Goal: Task Accomplishment & Management: Use online tool/utility

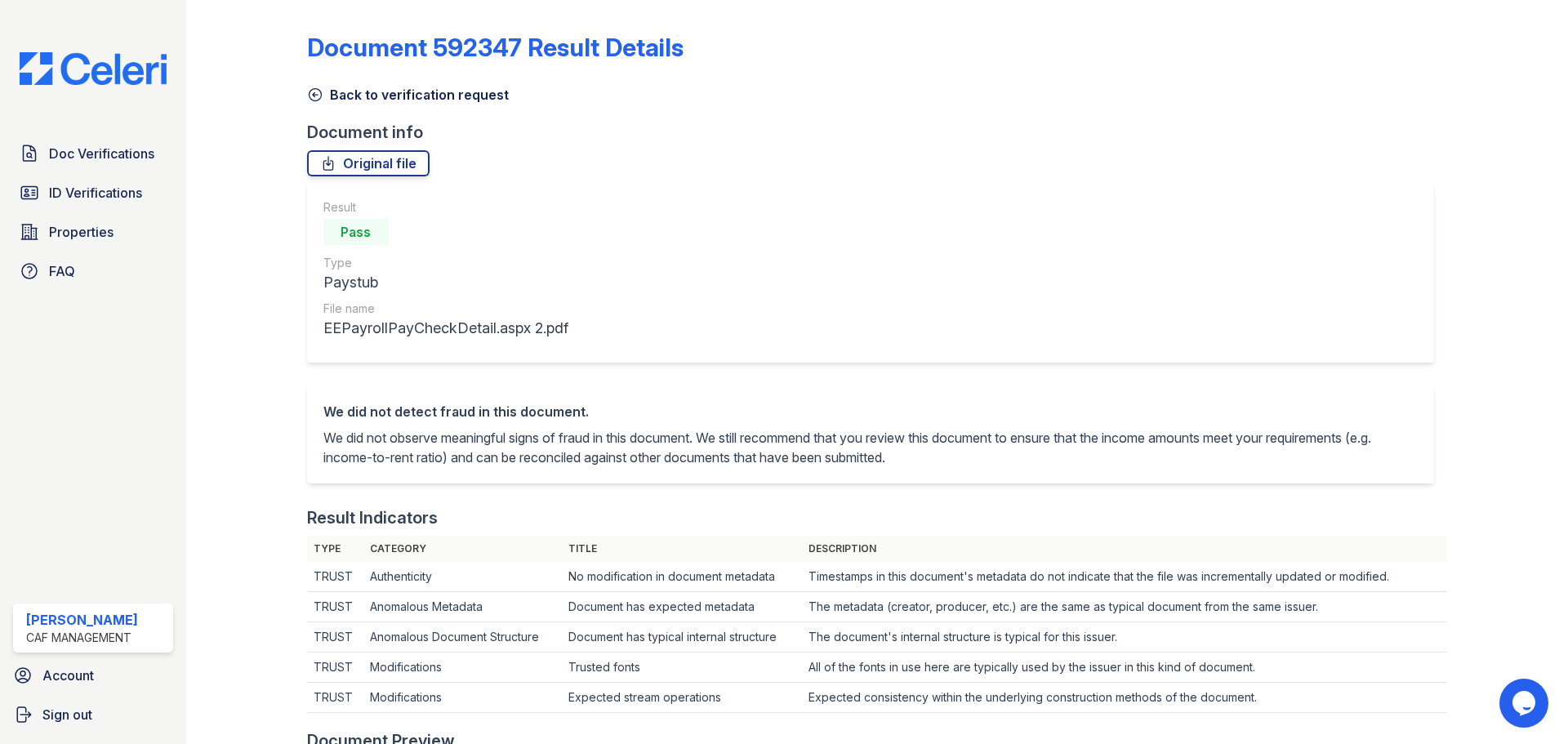
scroll to position [650, 0]
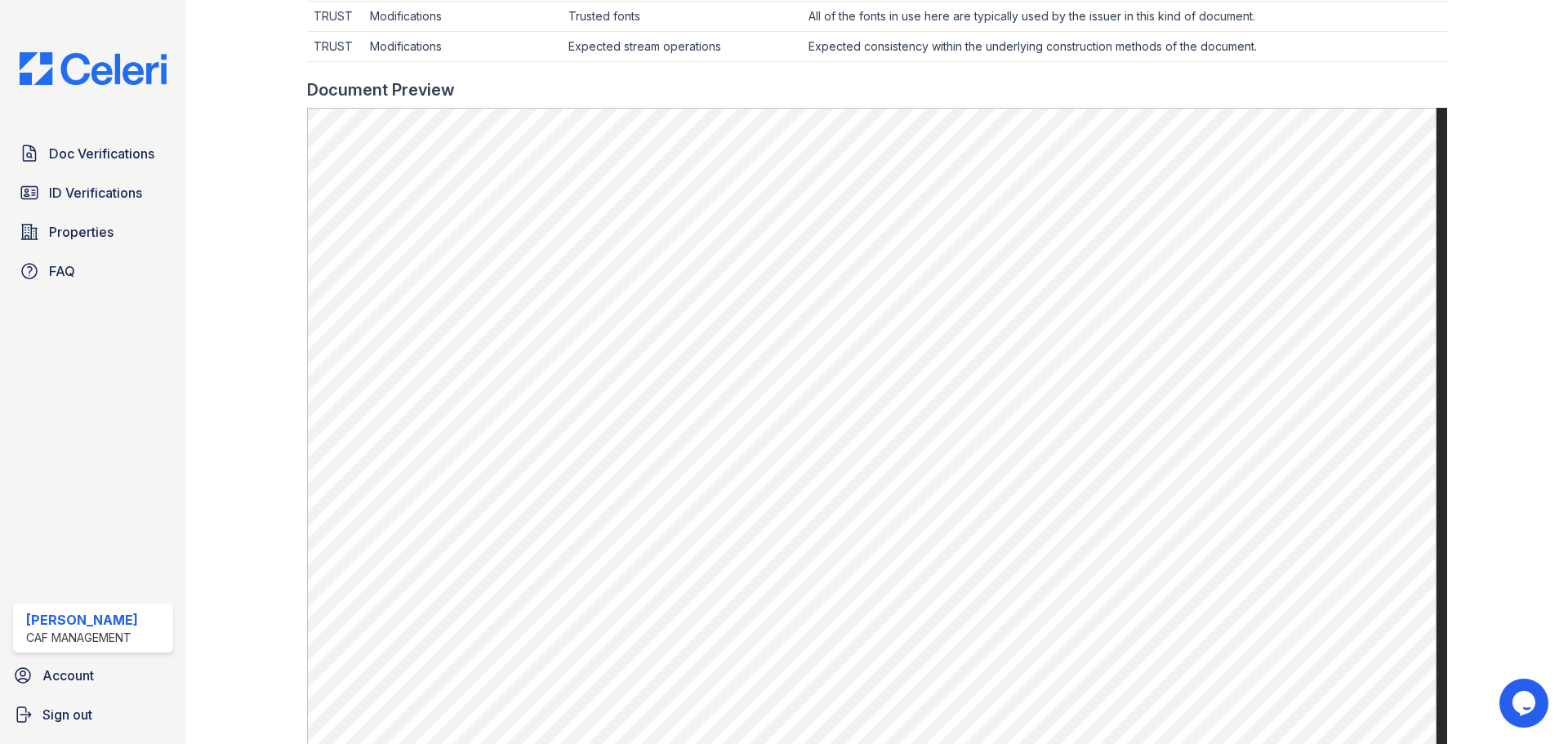
drag, startPoint x: 75, startPoint y: 230, endPoint x: 295, endPoint y: 189, distance: 223.8
click at [75, 230] on span "Properties" at bounding box center [81, 231] width 65 height 20
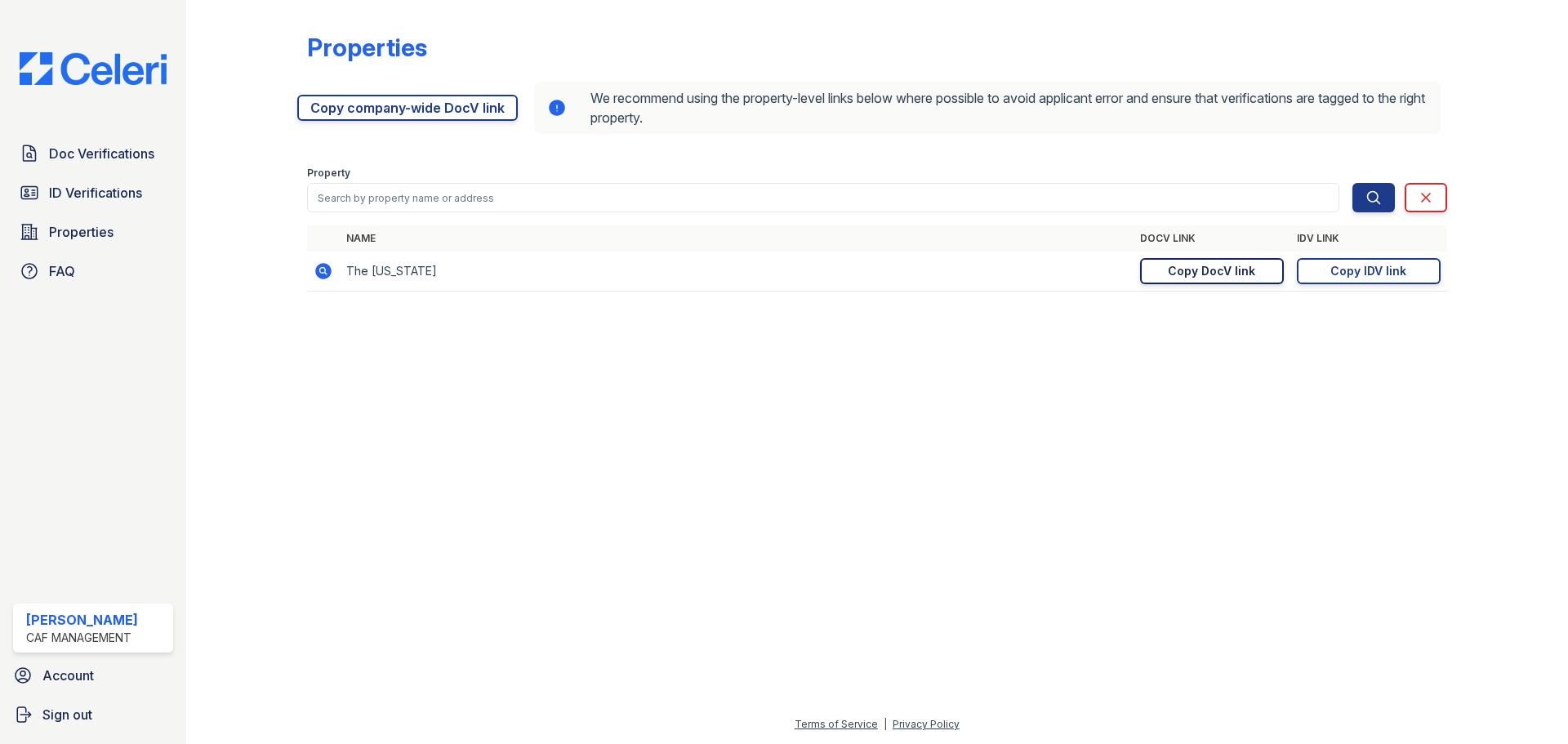
click at [1212, 269] on div "Copy DocV link" at bounding box center [1211, 270] width 87 height 16
click at [87, 159] on span "Doc Verifications" at bounding box center [101, 153] width 105 height 20
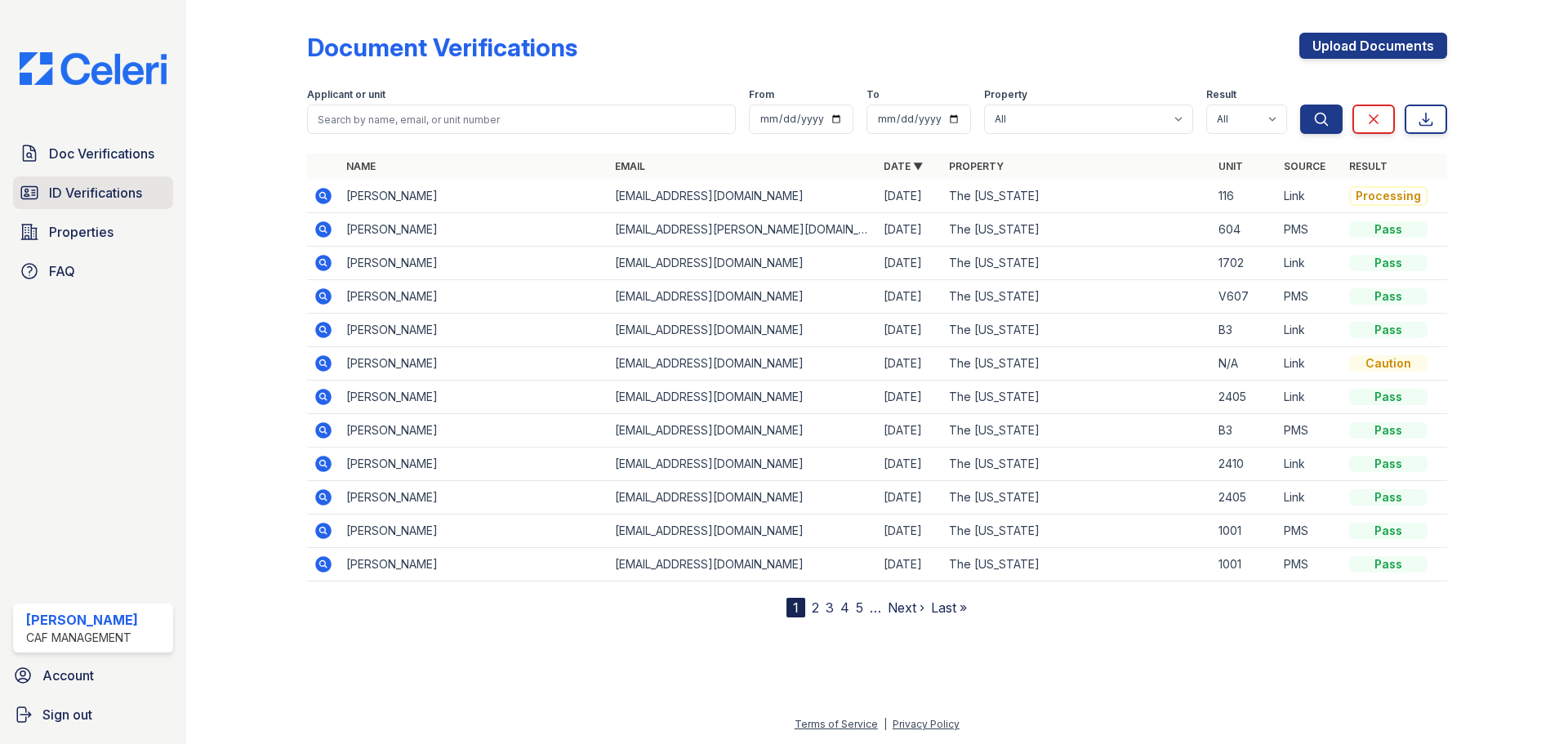
click at [101, 187] on span "ID Verifications" at bounding box center [95, 192] width 93 height 20
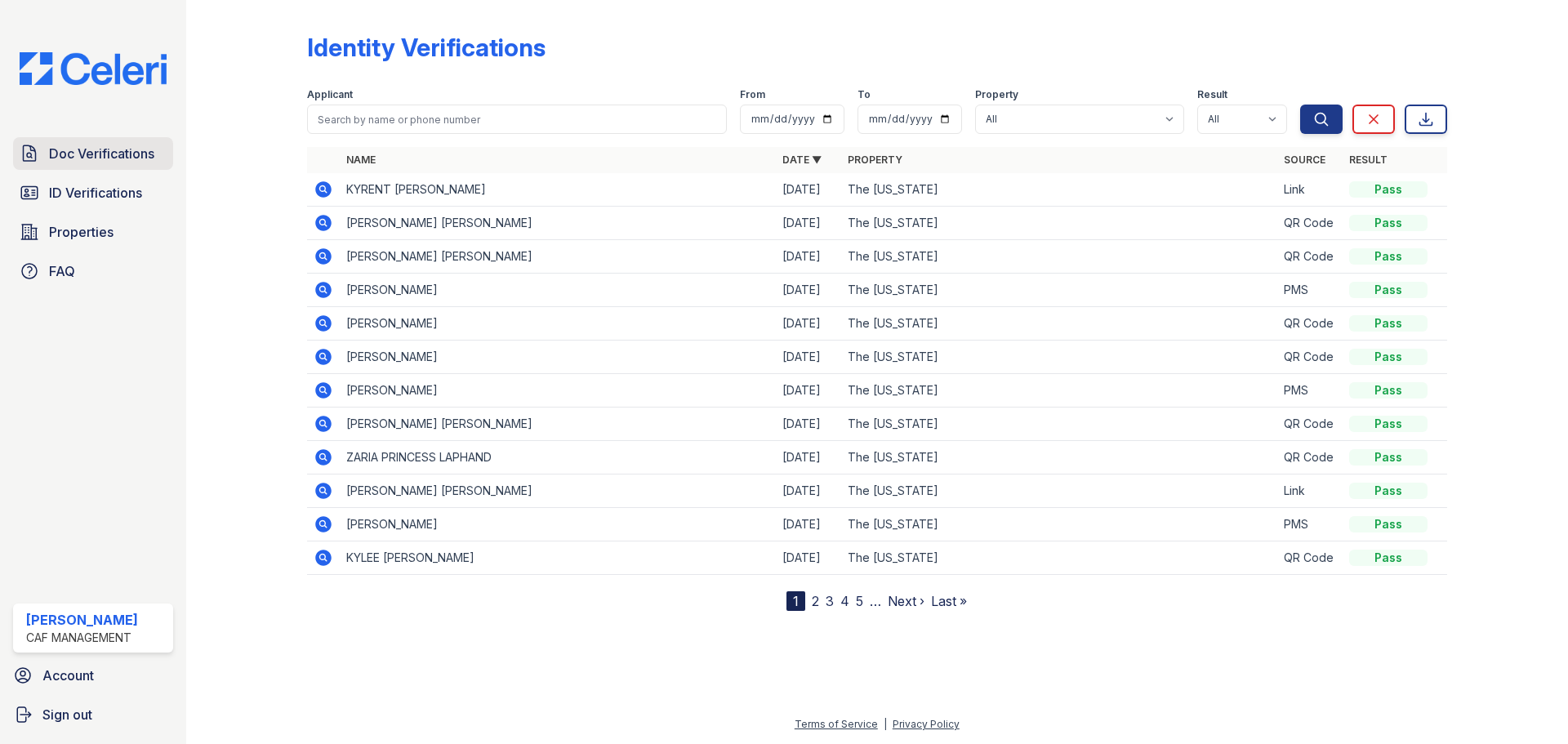
click at [106, 158] on span "Doc Verifications" at bounding box center [101, 153] width 105 height 20
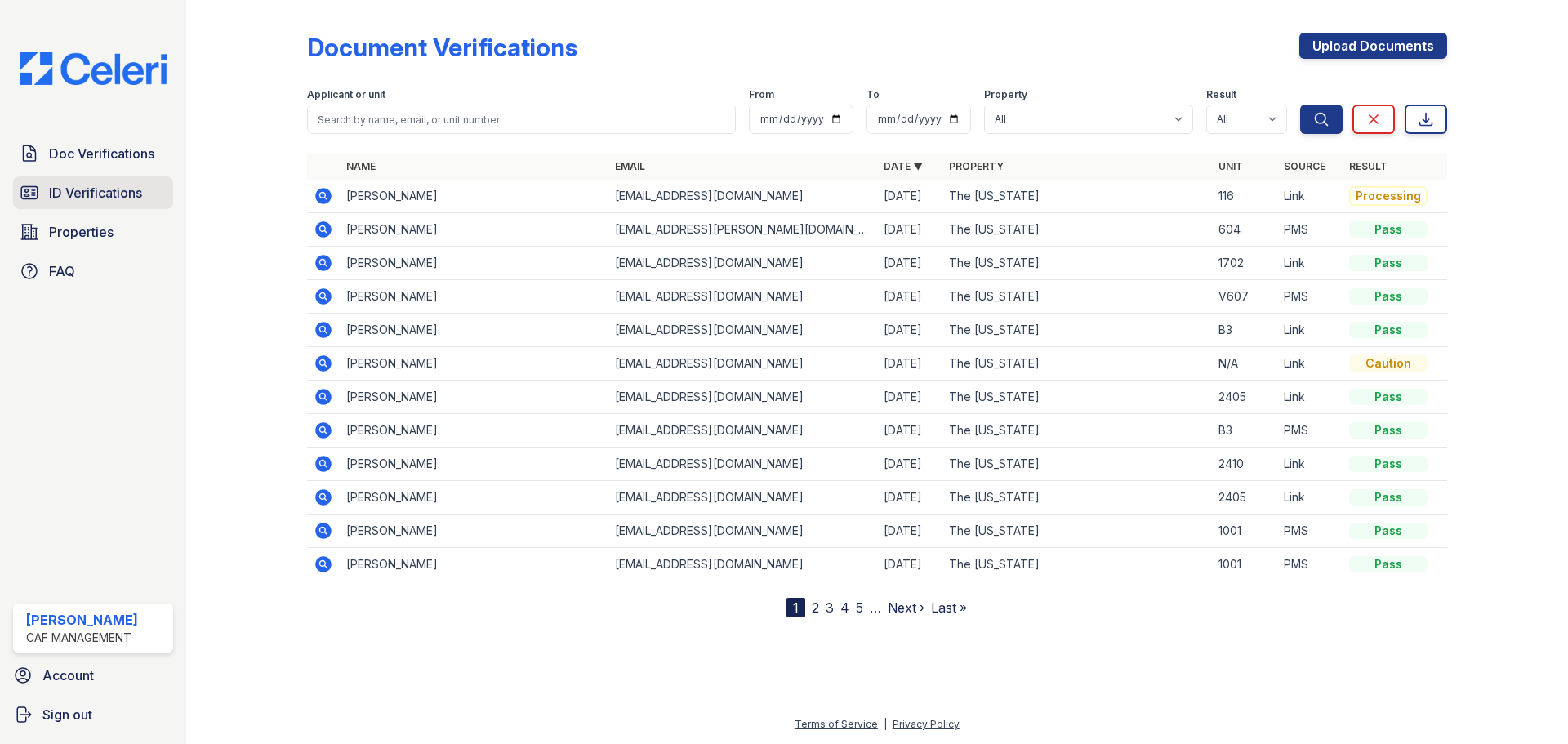
click at [100, 188] on span "ID Verifications" at bounding box center [95, 192] width 93 height 20
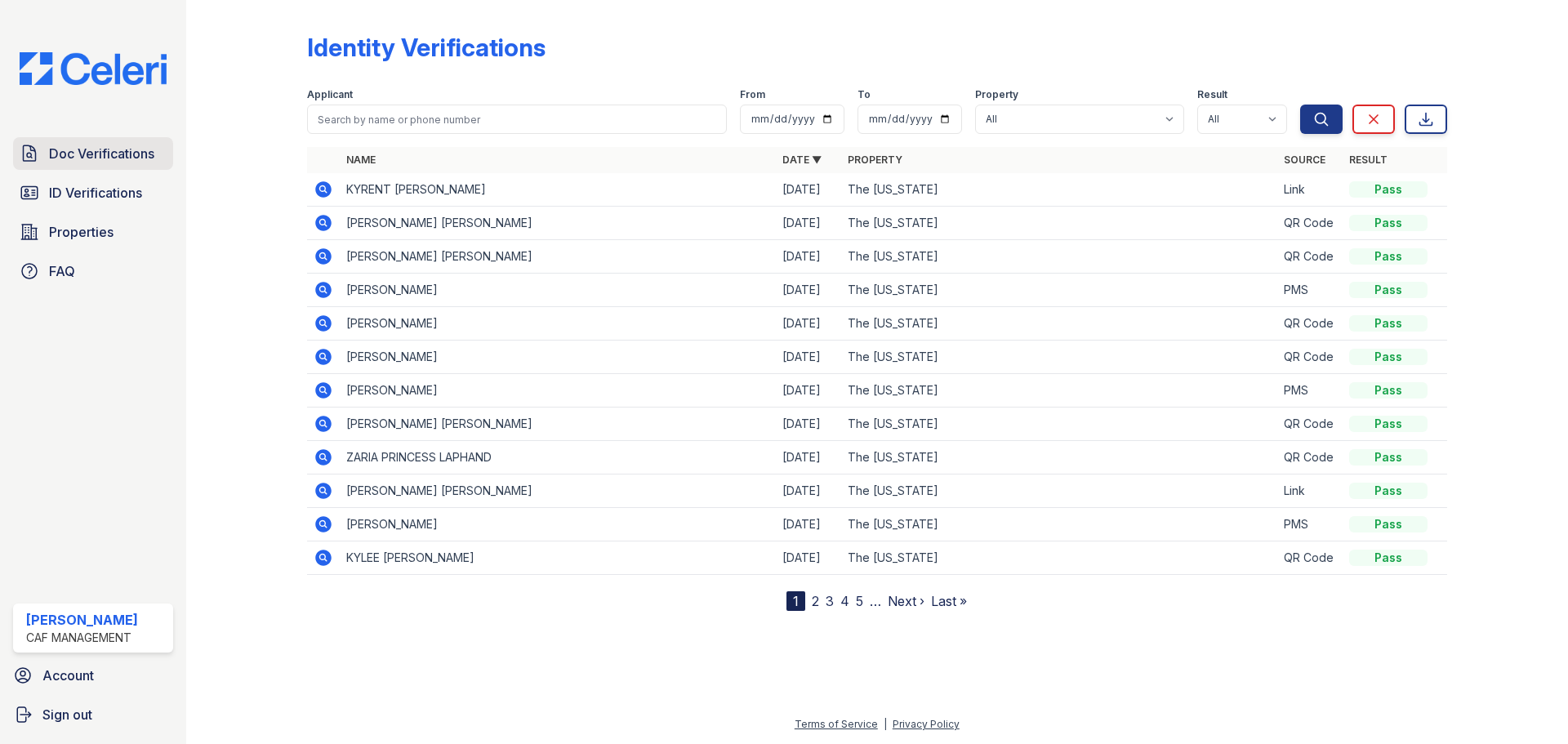
click at [108, 159] on span "Doc Verifications" at bounding box center [101, 153] width 105 height 20
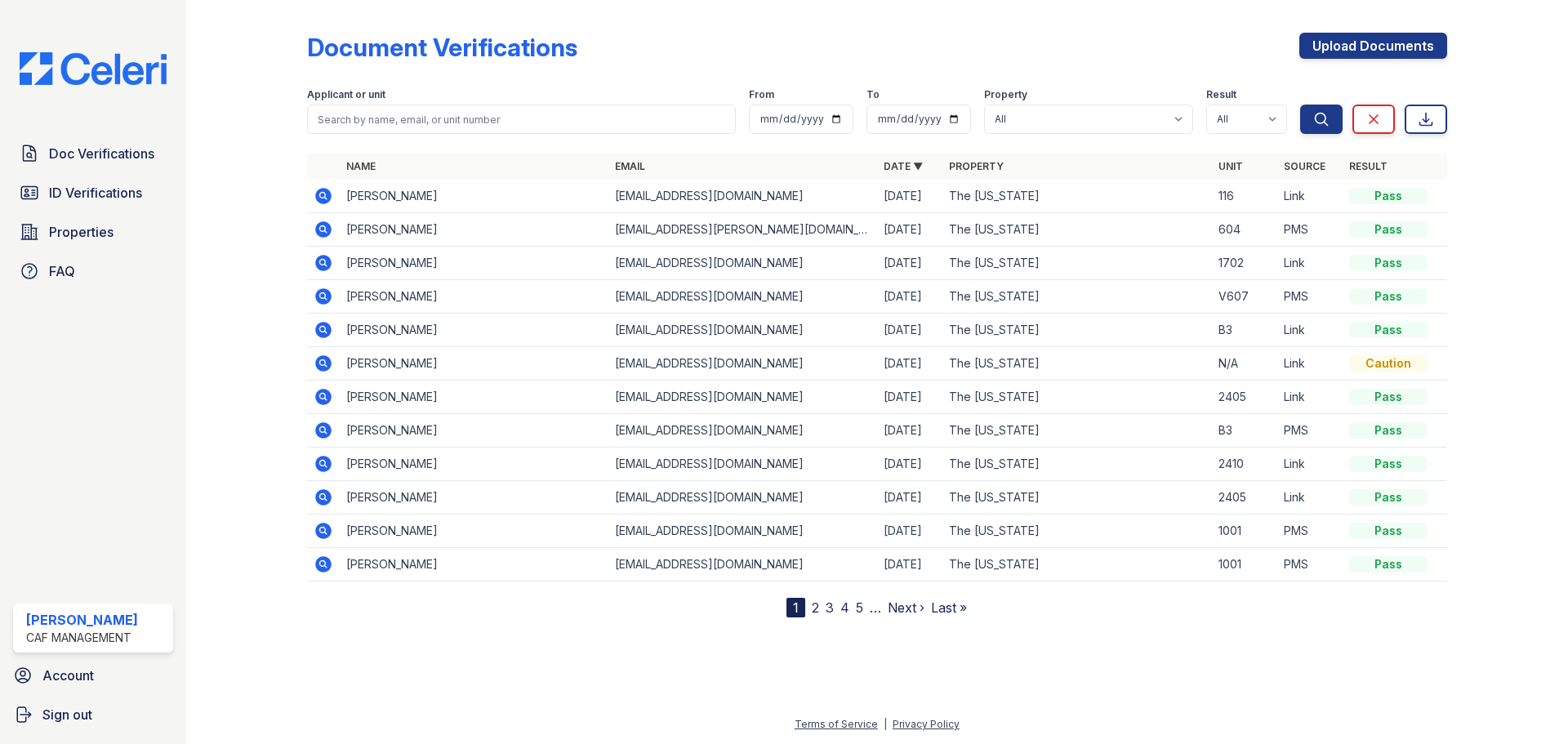
click at [315, 194] on icon at bounding box center [323, 196] width 20 height 20
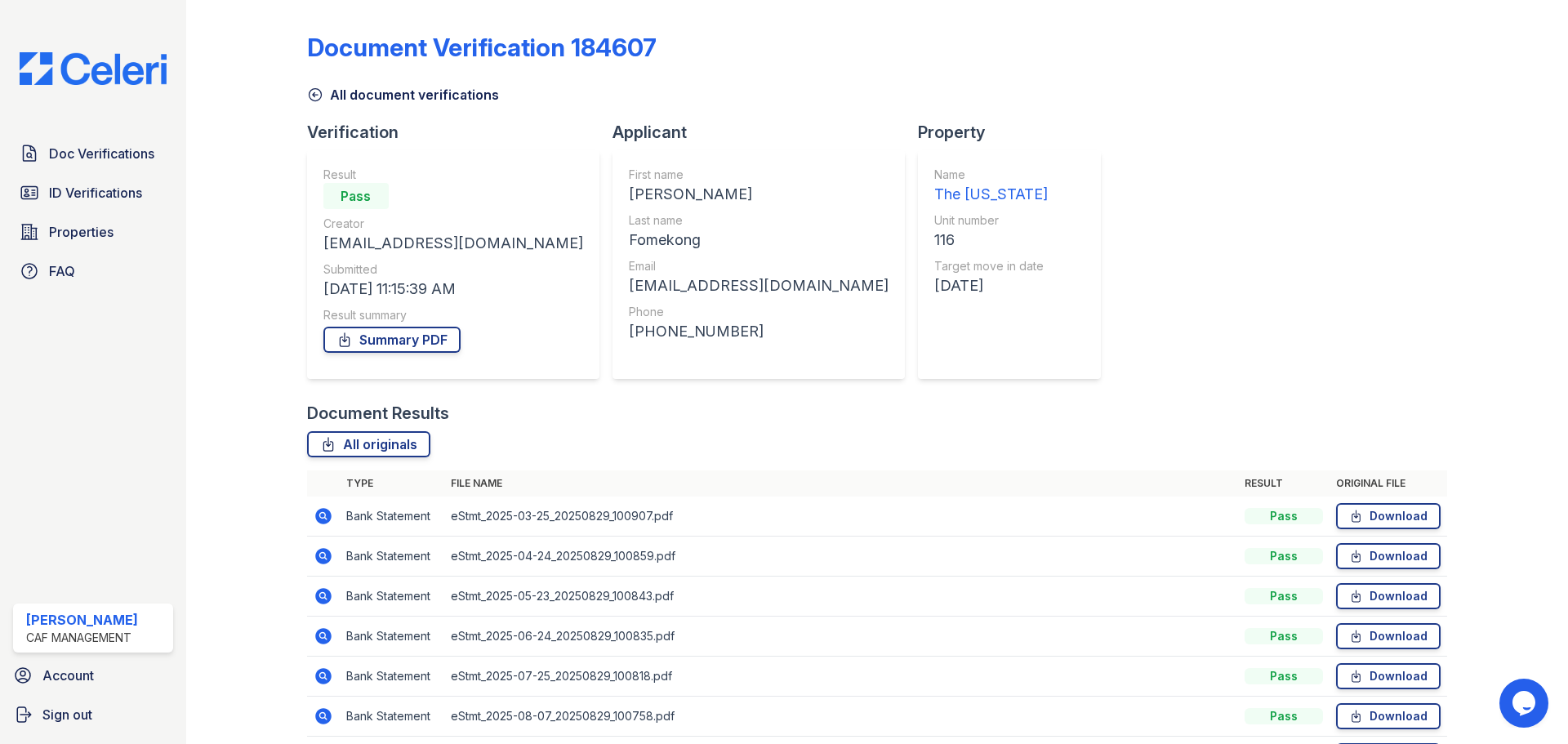
click at [330, 519] on icon at bounding box center [323, 516] width 16 height 16
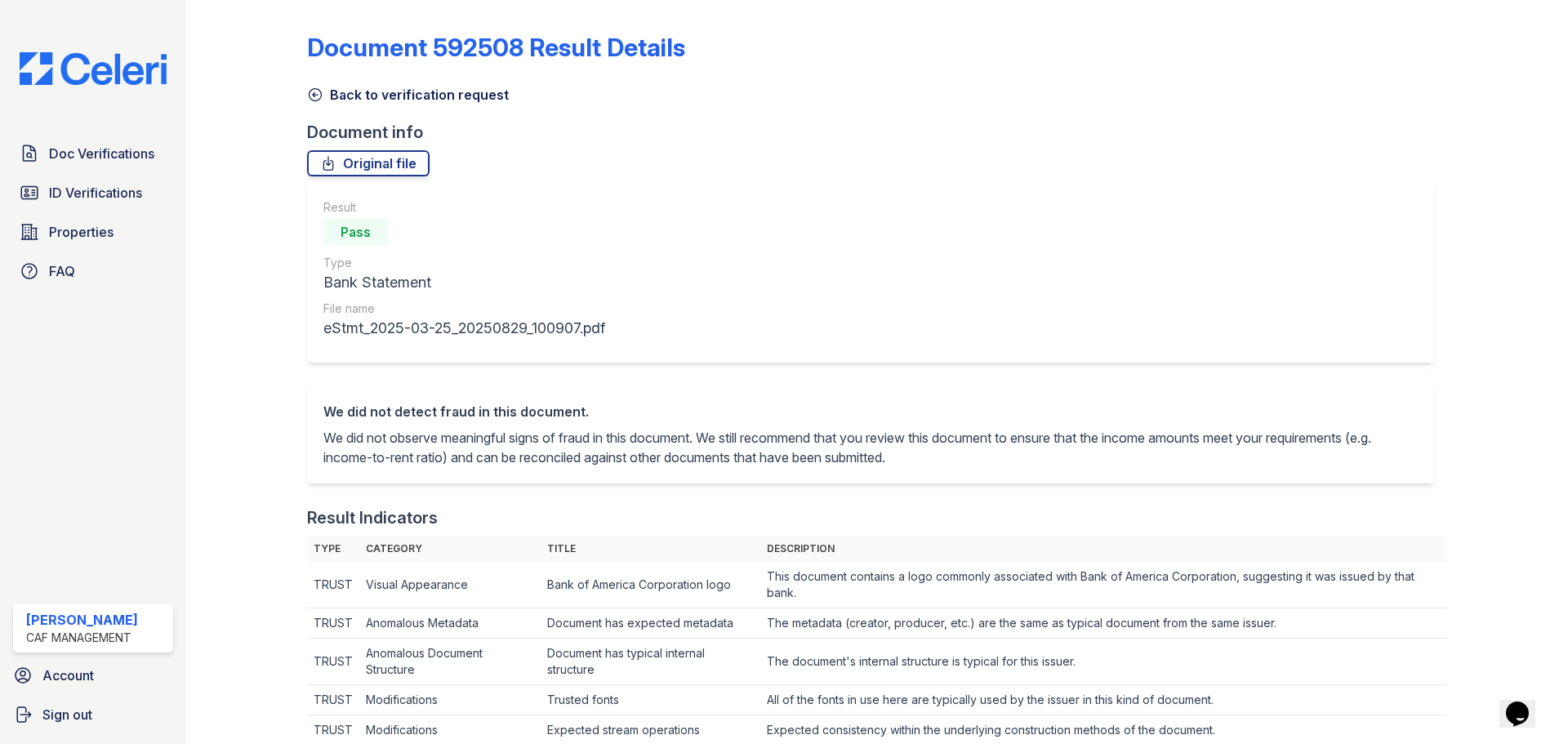
click at [311, 91] on icon at bounding box center [314, 95] width 16 height 16
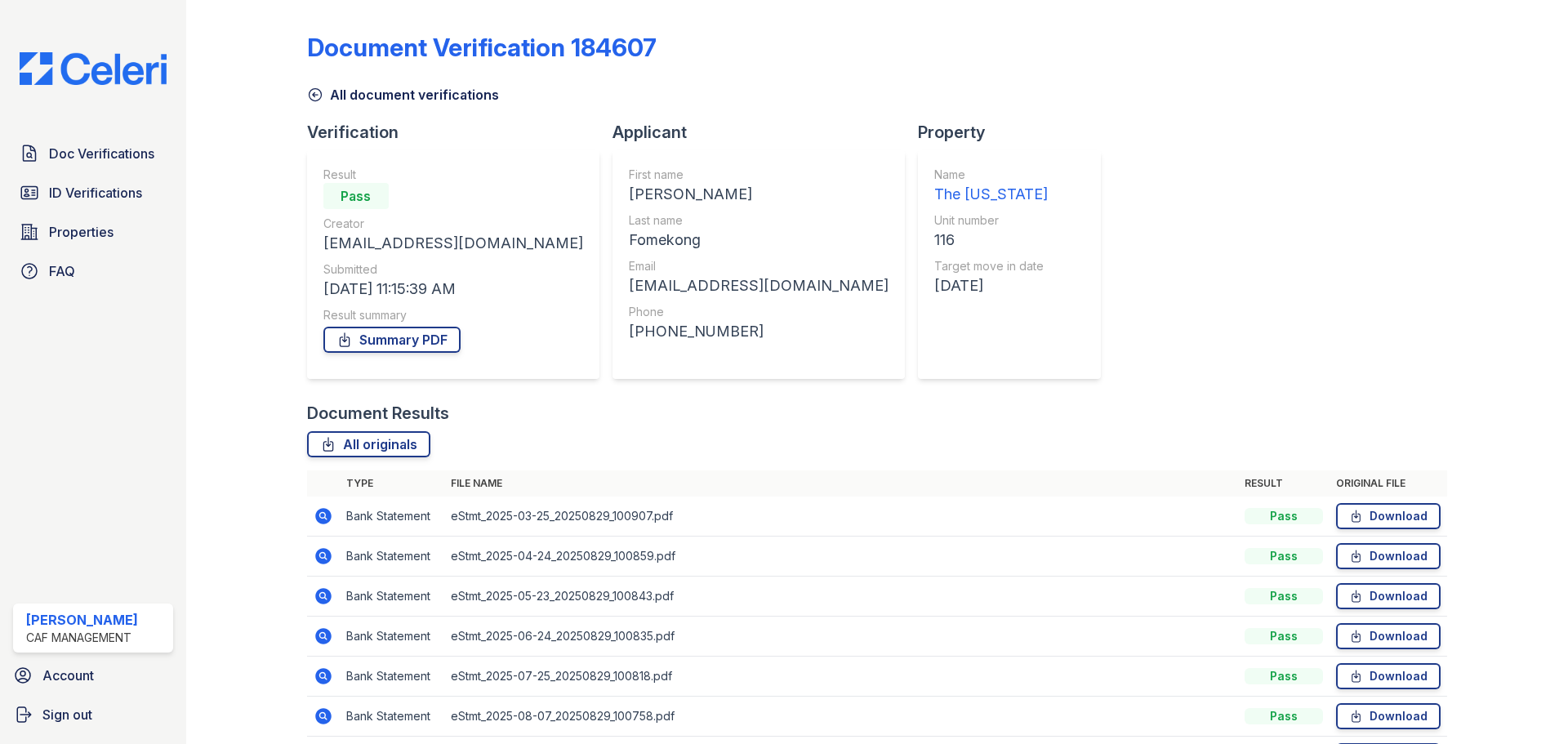
click at [317, 554] on icon at bounding box center [323, 555] width 16 height 16
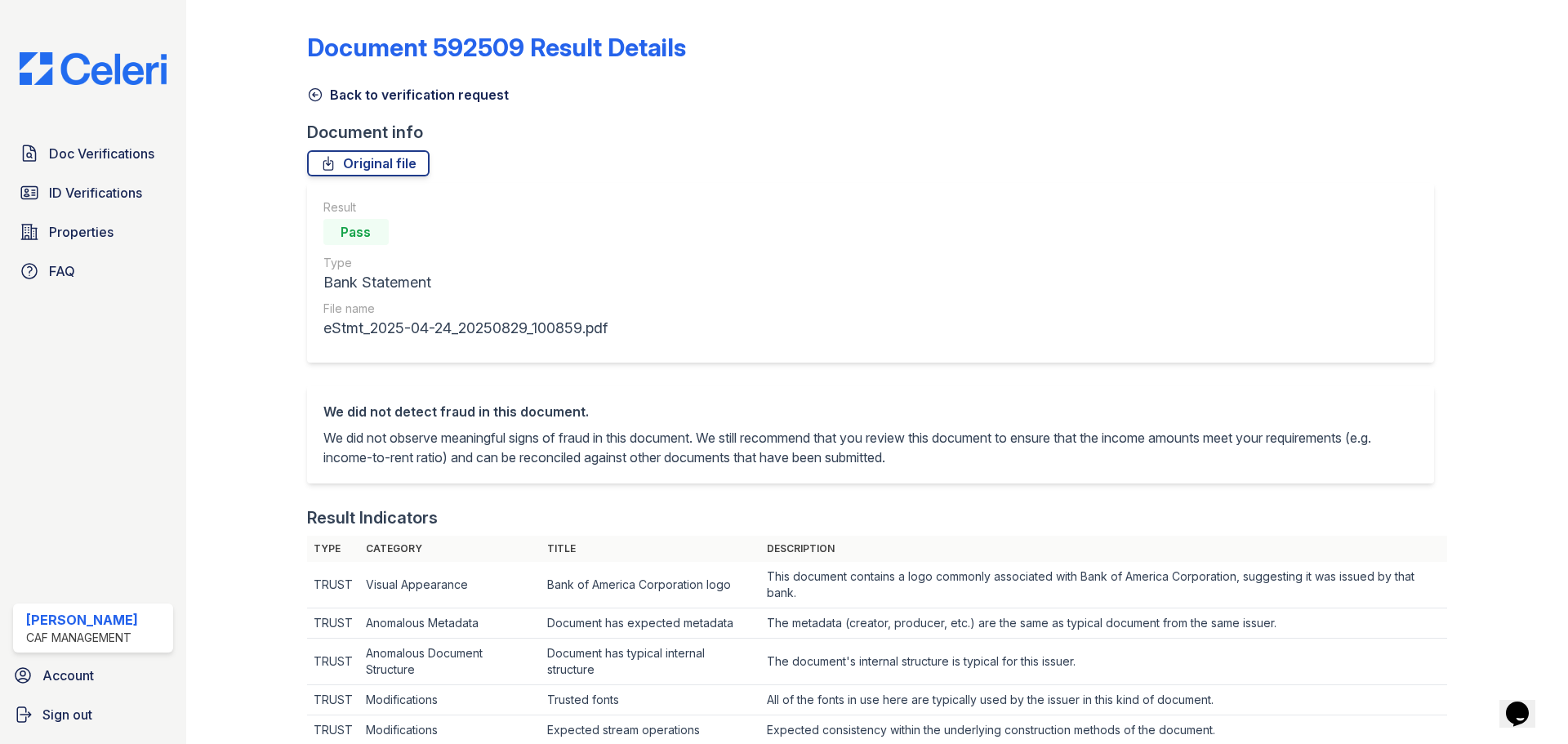
click at [322, 93] on icon at bounding box center [314, 95] width 16 height 16
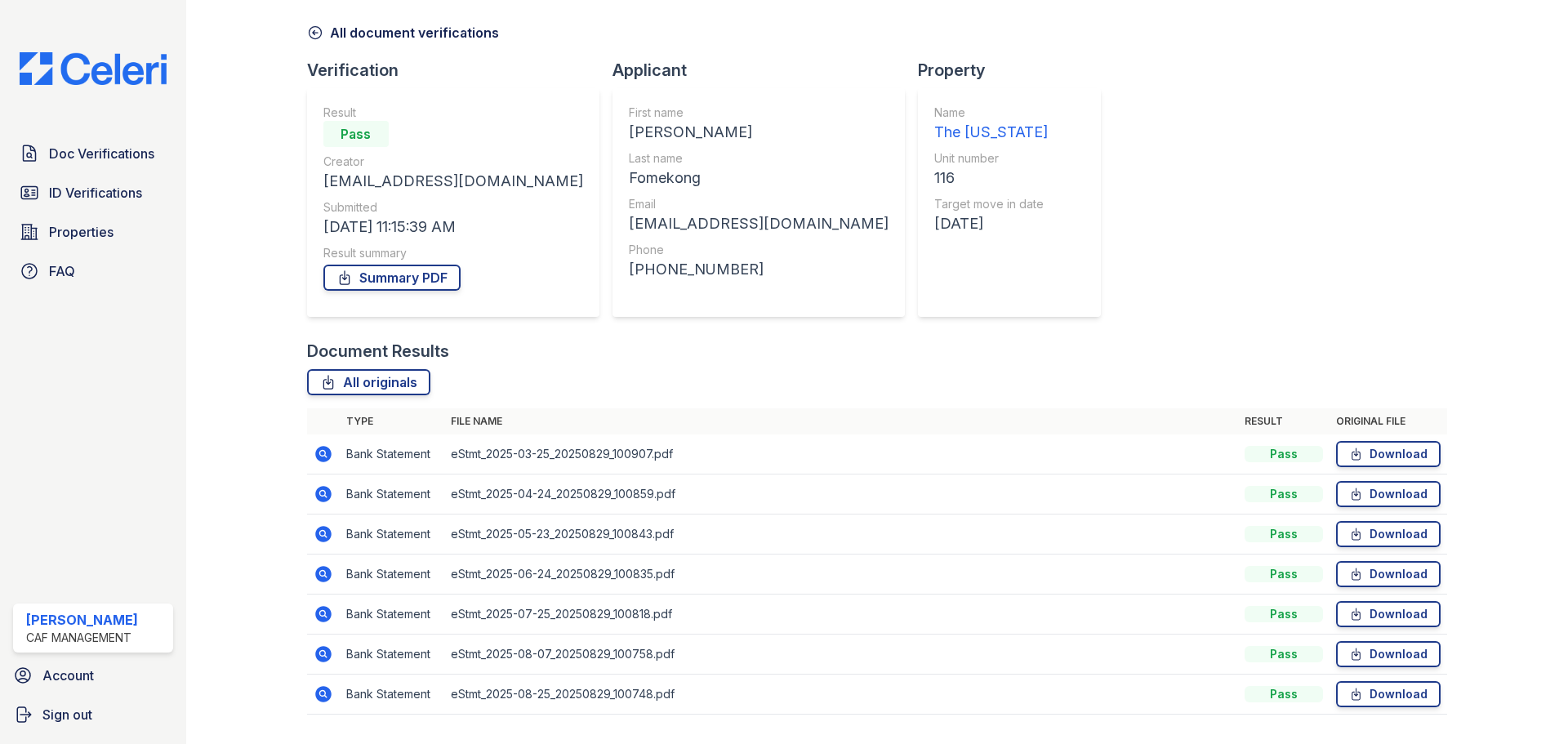
scroll to position [104, 0]
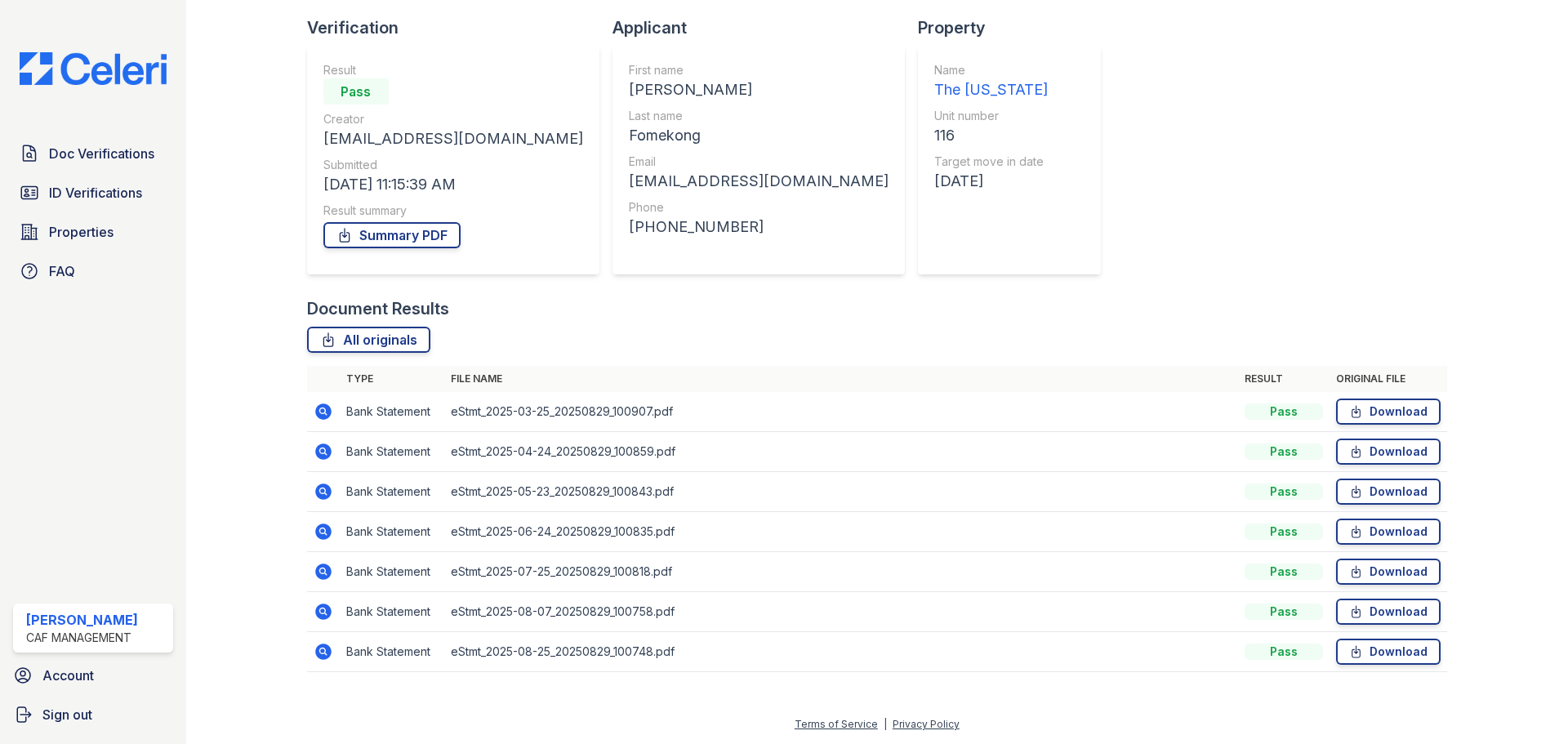
click at [324, 568] on icon at bounding box center [323, 571] width 16 height 16
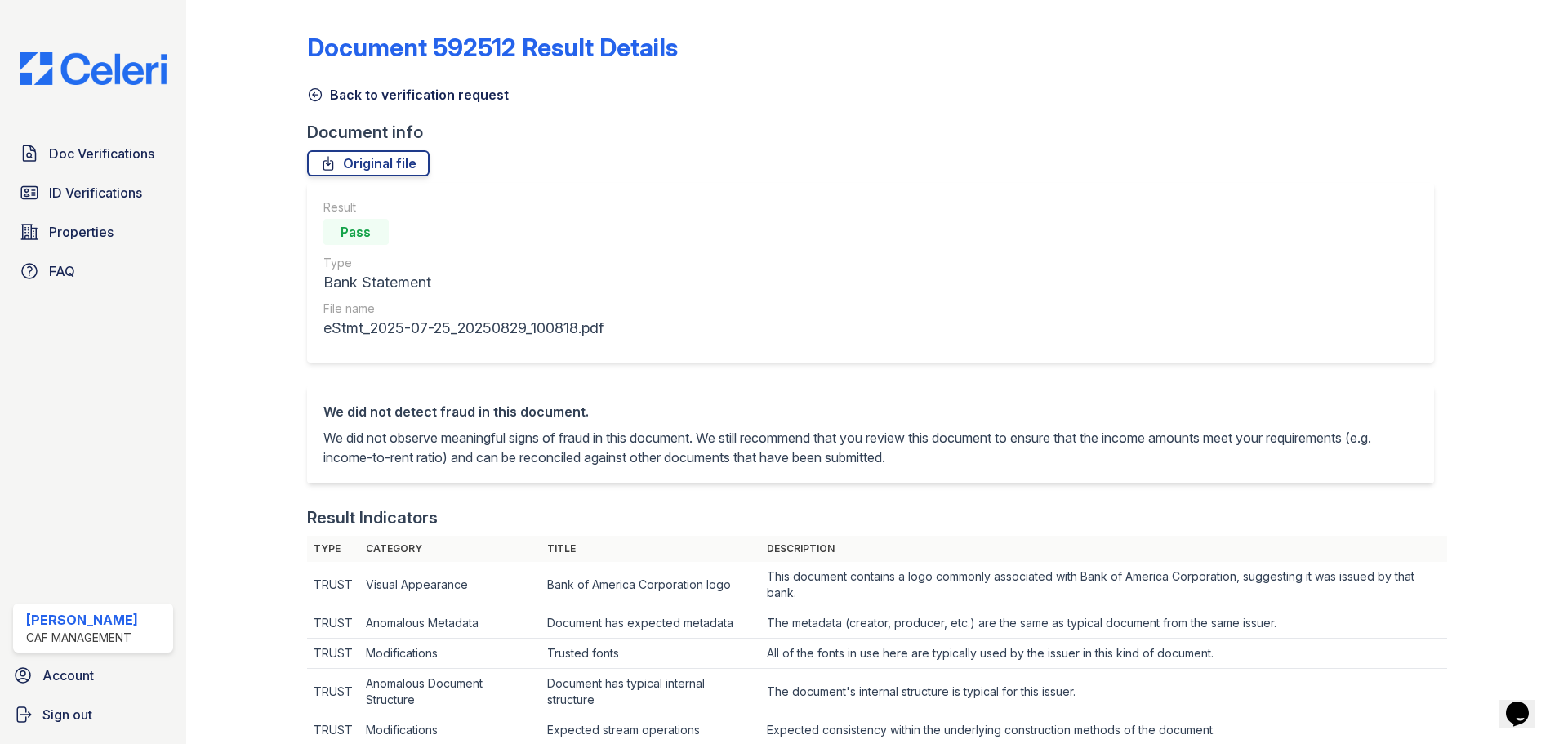
click at [317, 93] on icon at bounding box center [314, 95] width 16 height 16
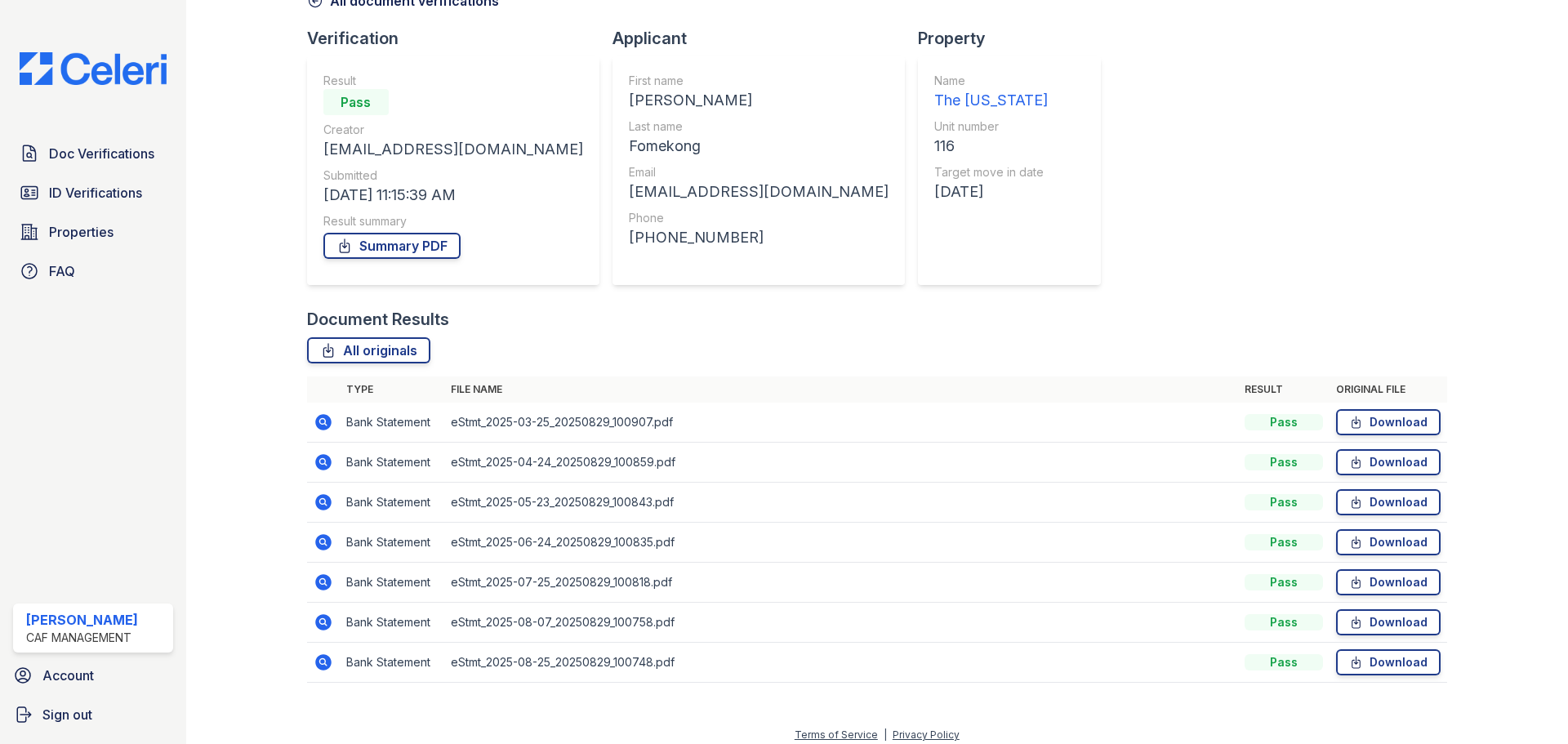
scroll to position [104, 0]
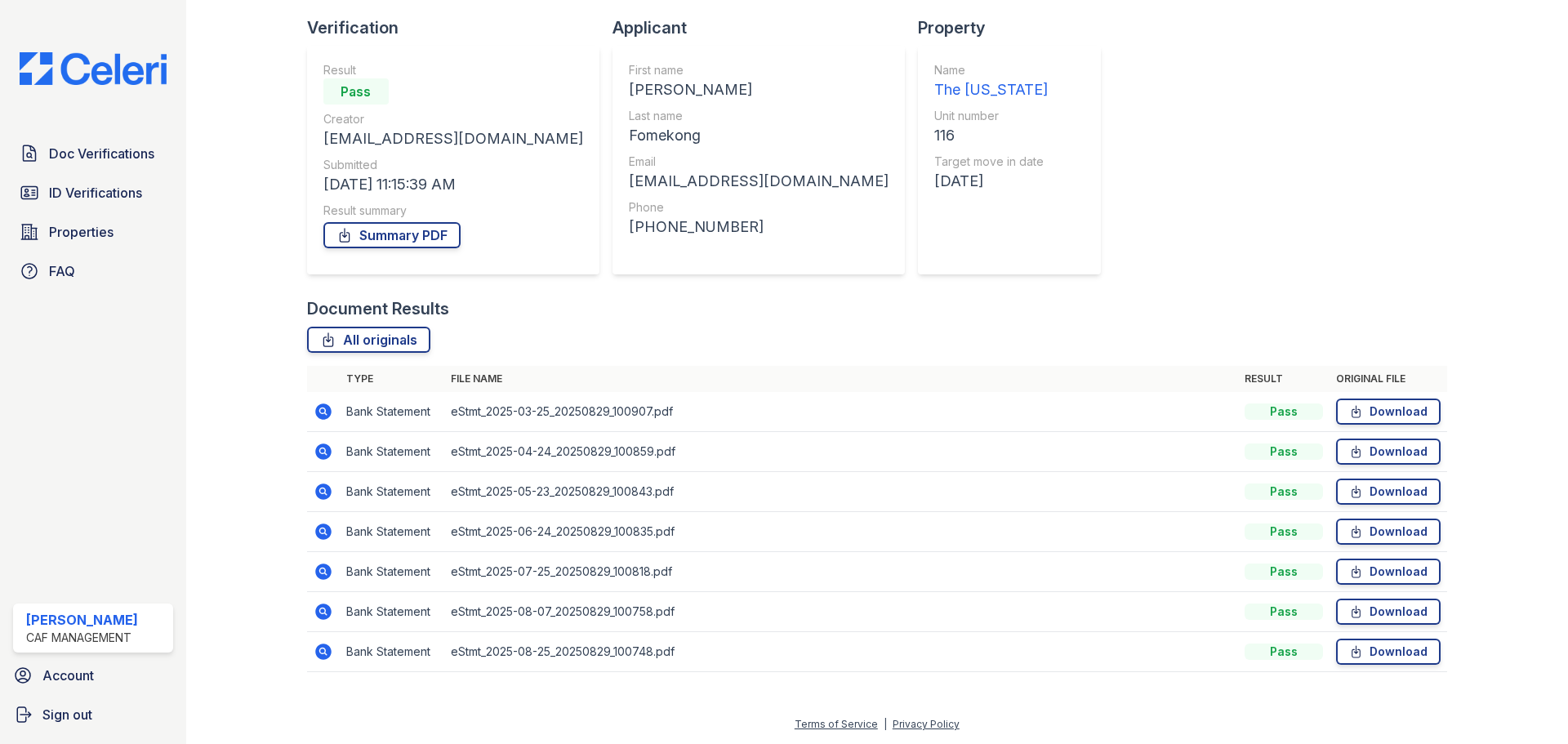
click at [325, 648] on icon at bounding box center [323, 650] width 16 height 16
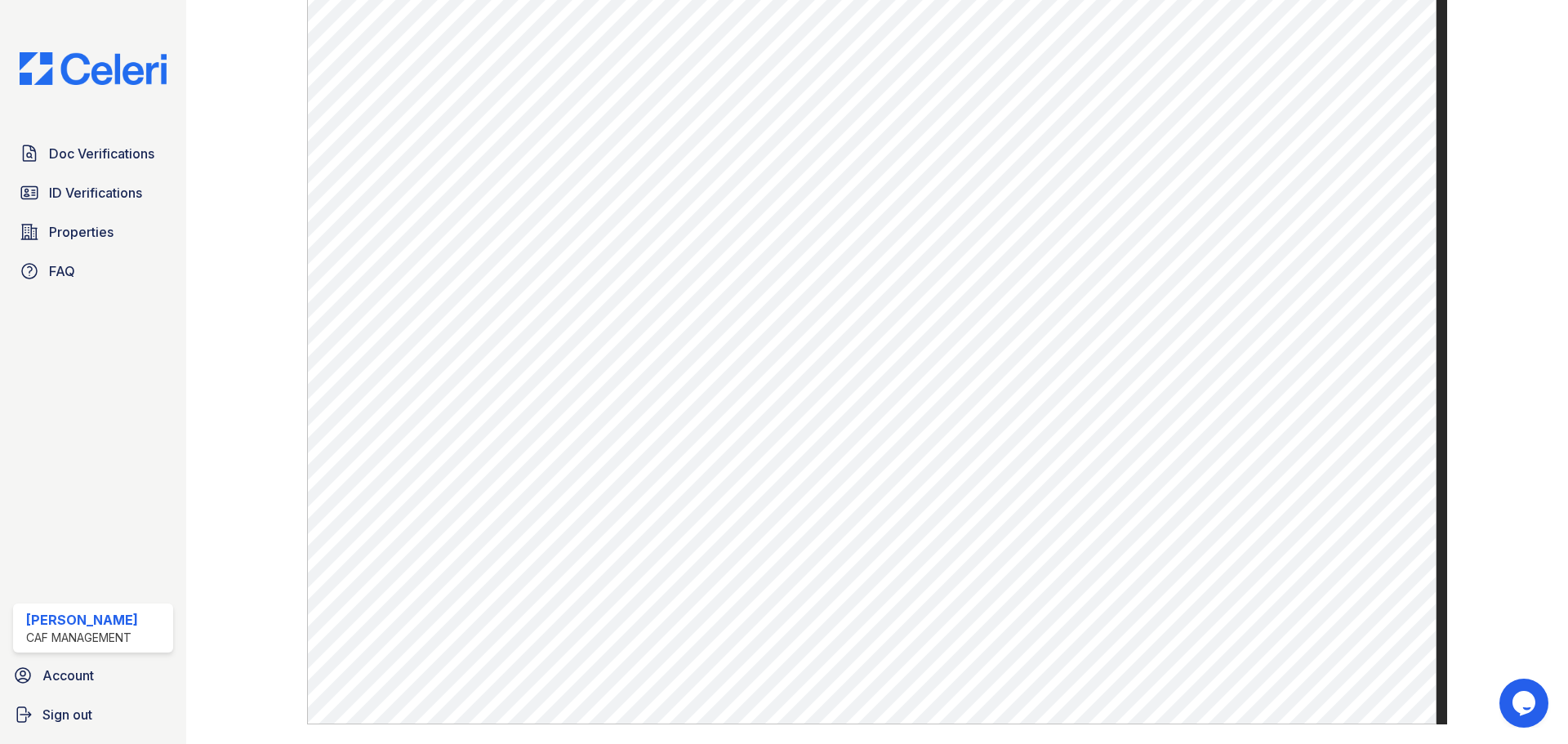
scroll to position [817, 0]
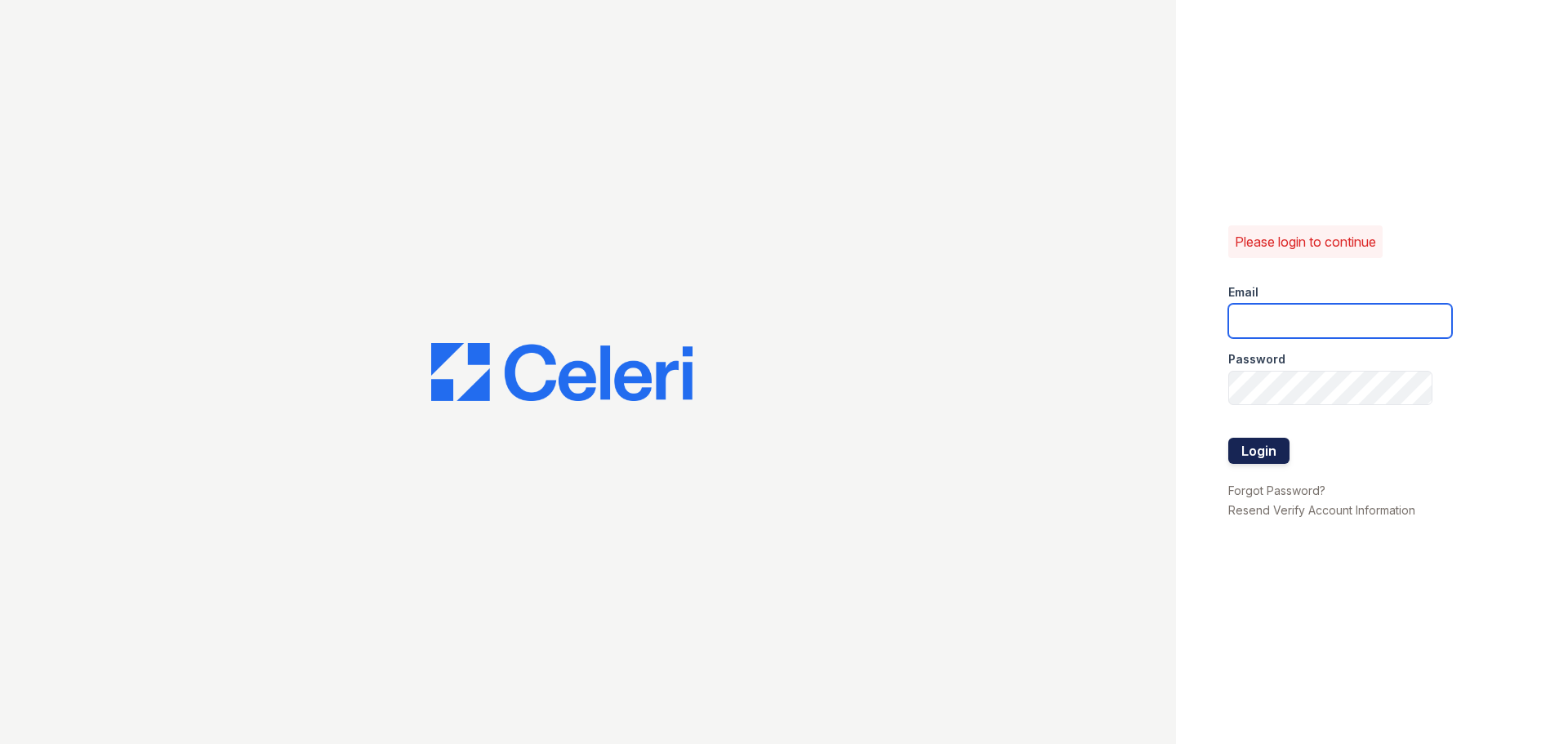
type input "[EMAIL_ADDRESS][DOMAIN_NAME]"
click at [1266, 445] on button "Login" at bounding box center [1258, 450] width 61 height 26
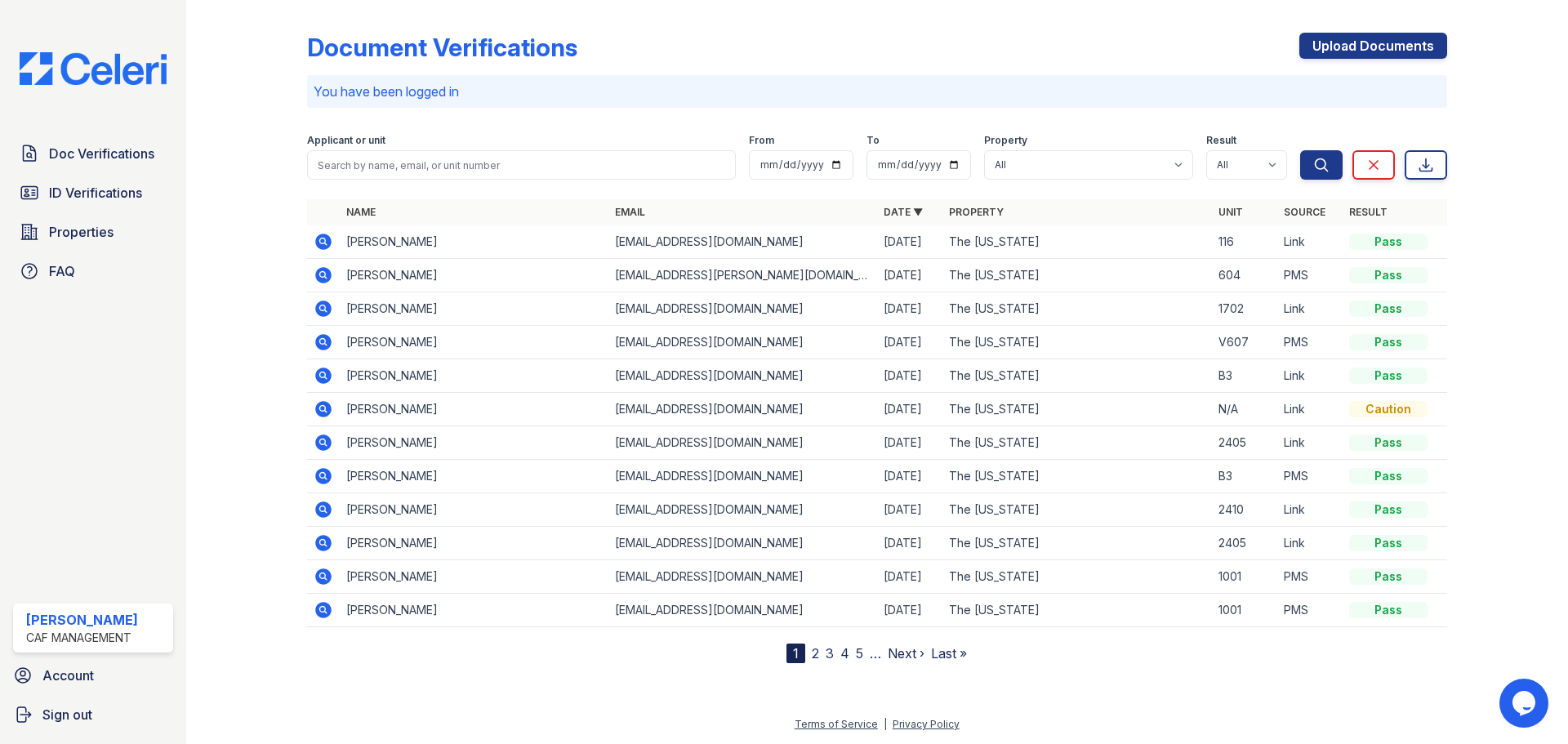
click at [319, 244] on icon at bounding box center [323, 241] width 16 height 16
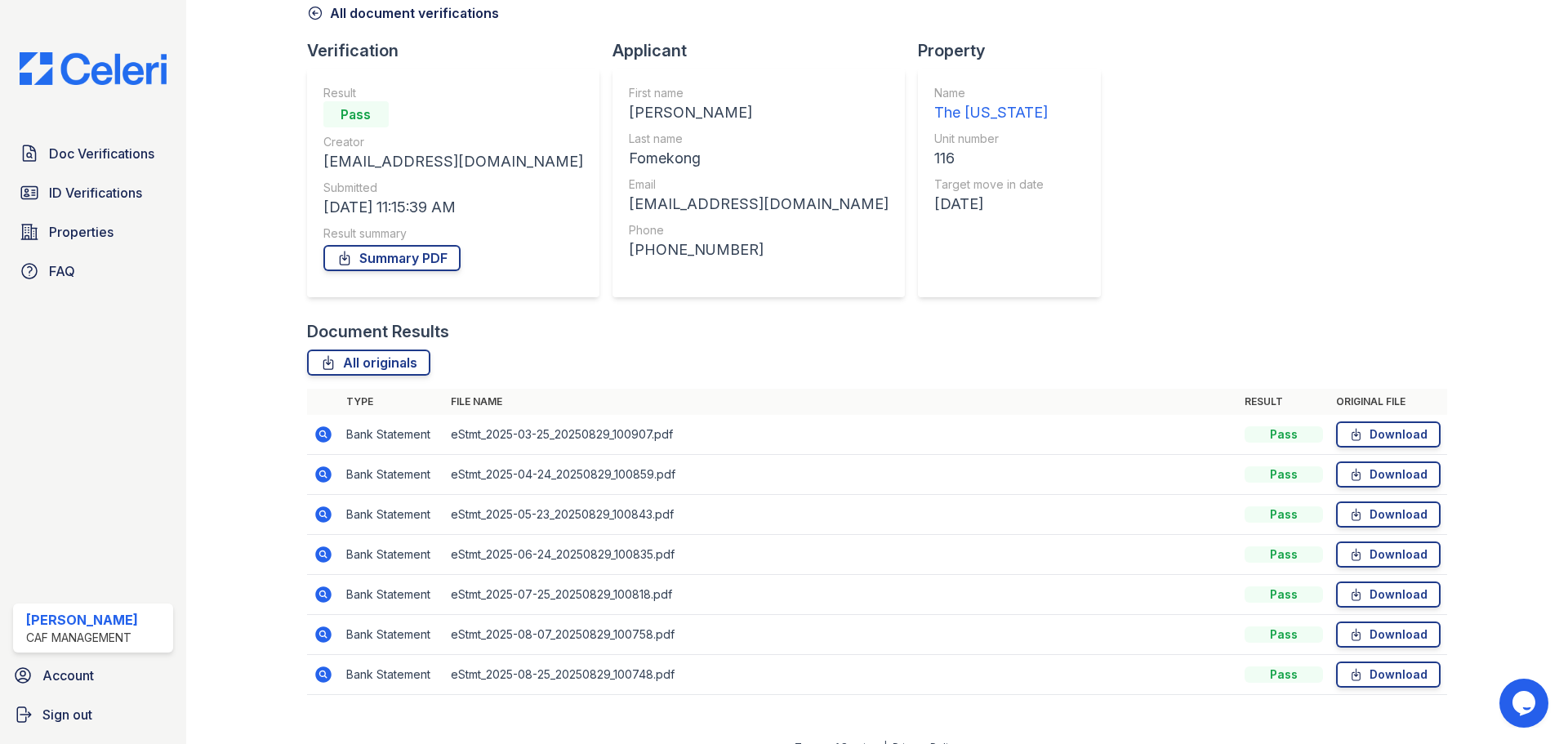
scroll to position [104, 0]
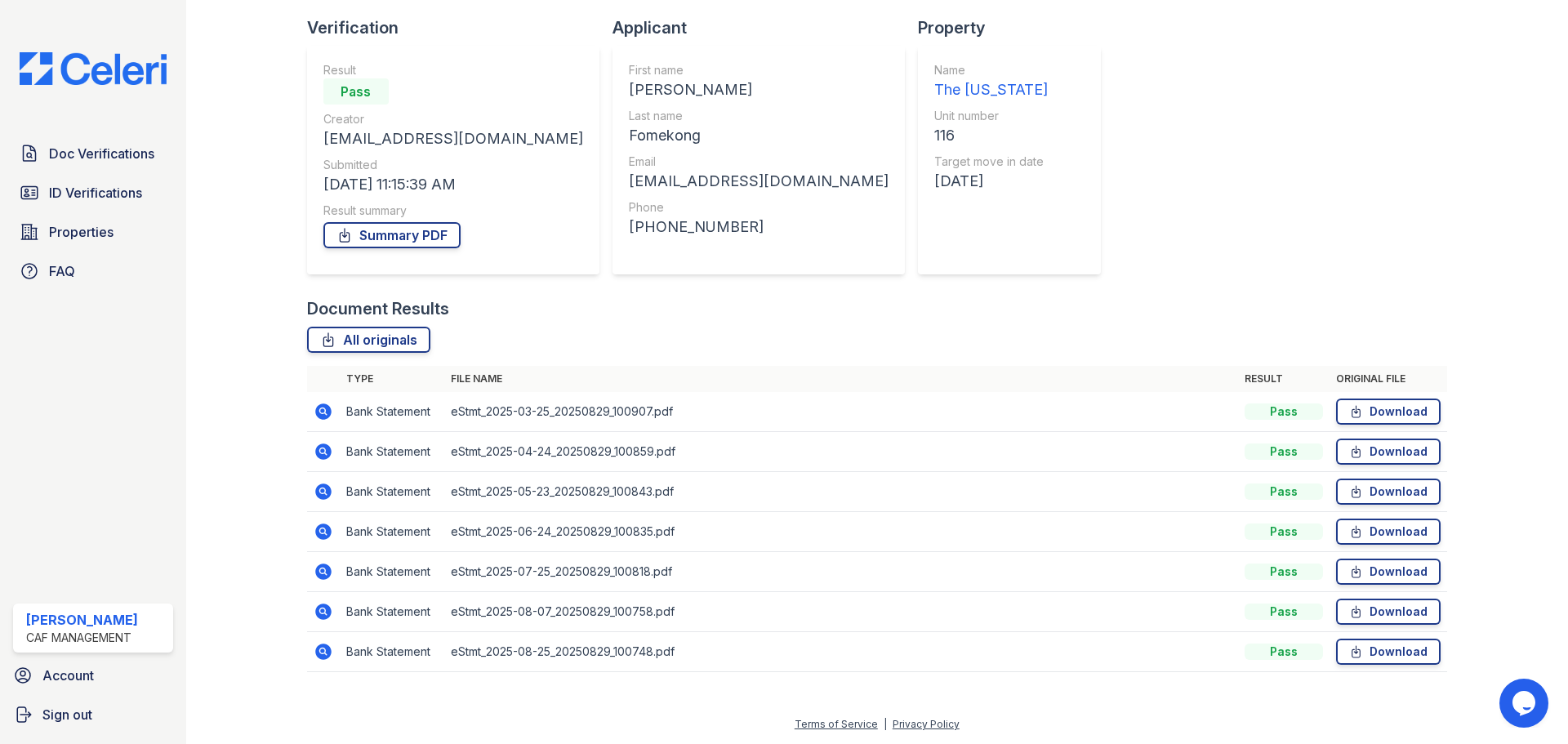
click at [323, 411] on icon at bounding box center [322, 410] width 4 height 4
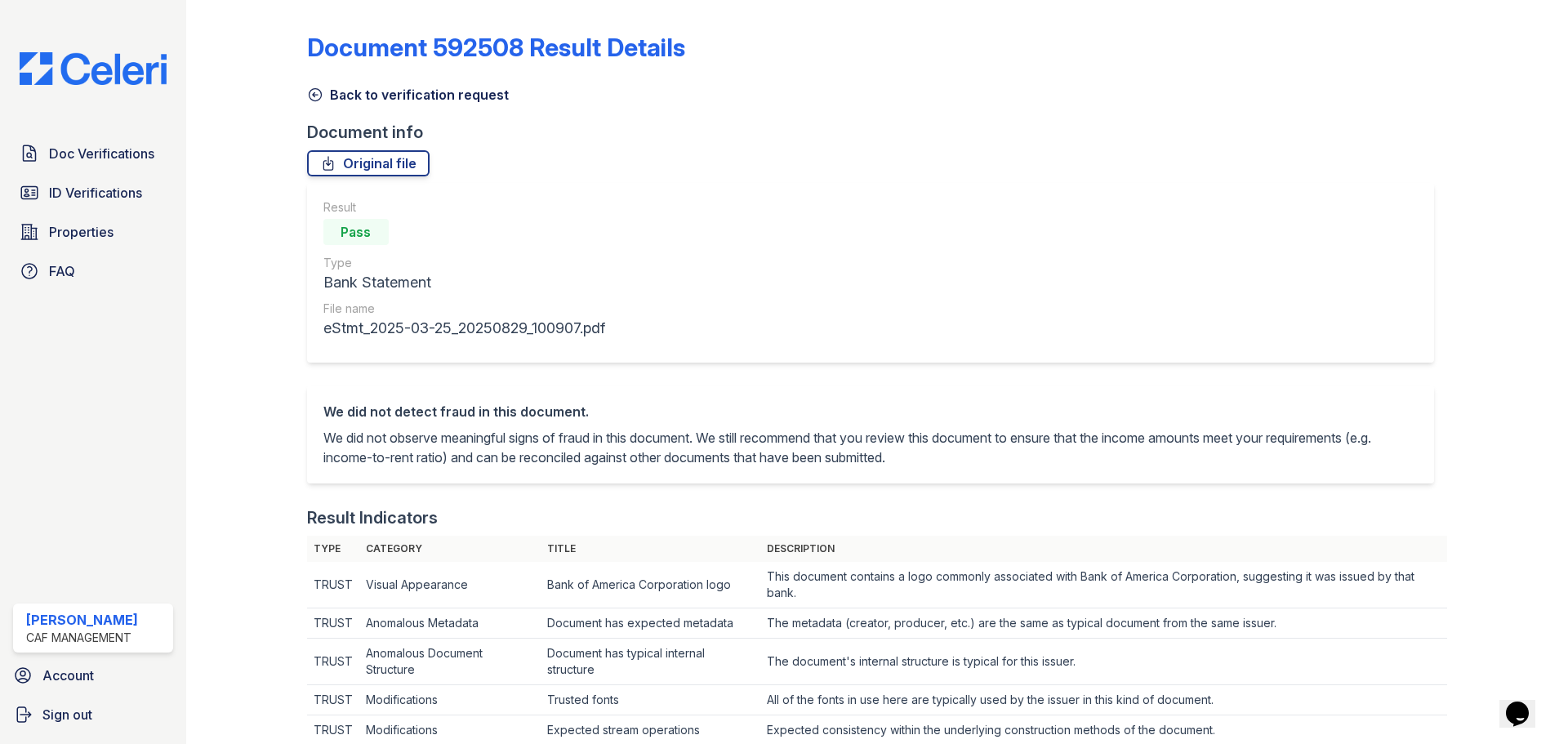
click at [311, 97] on icon at bounding box center [314, 95] width 16 height 16
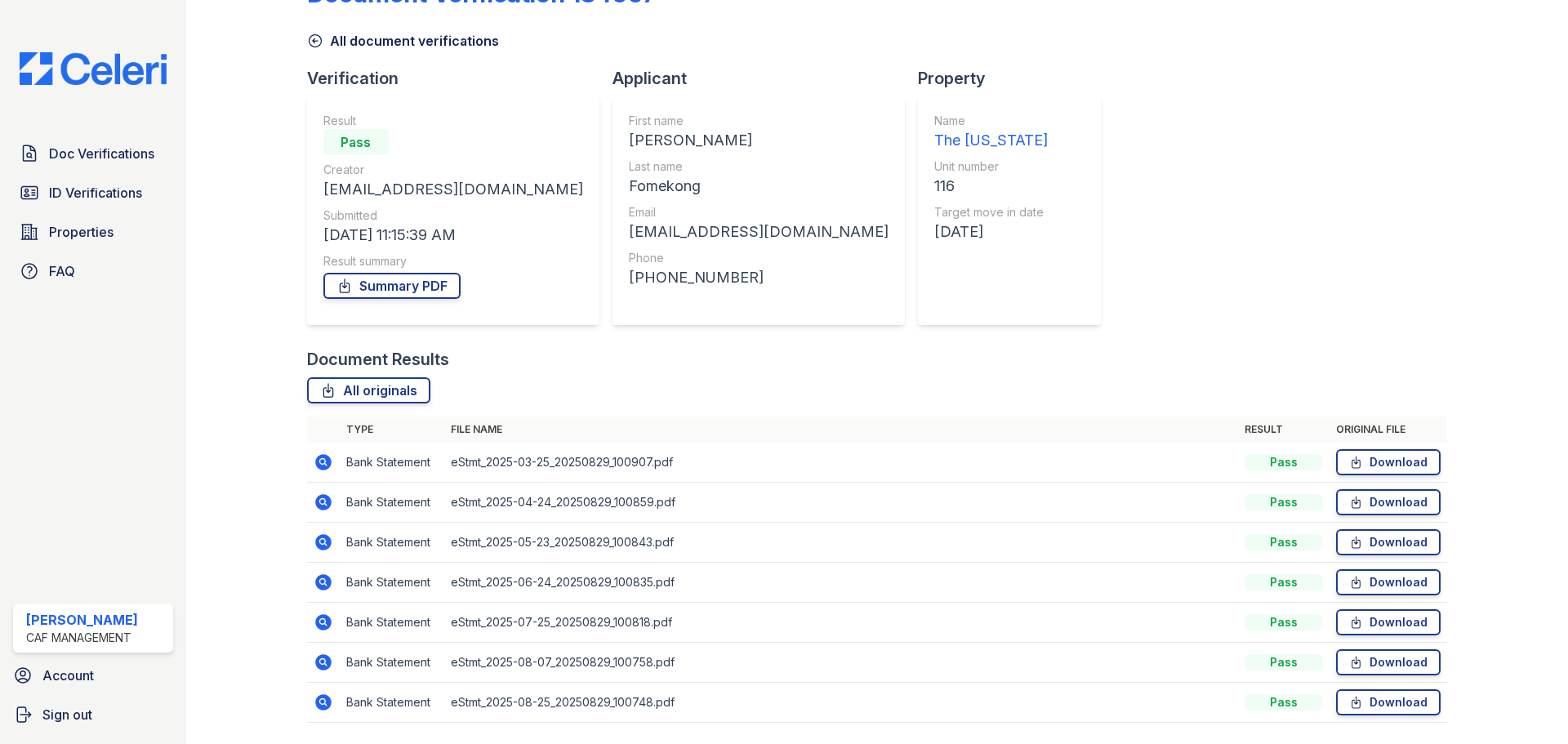
scroll to position [81, 0]
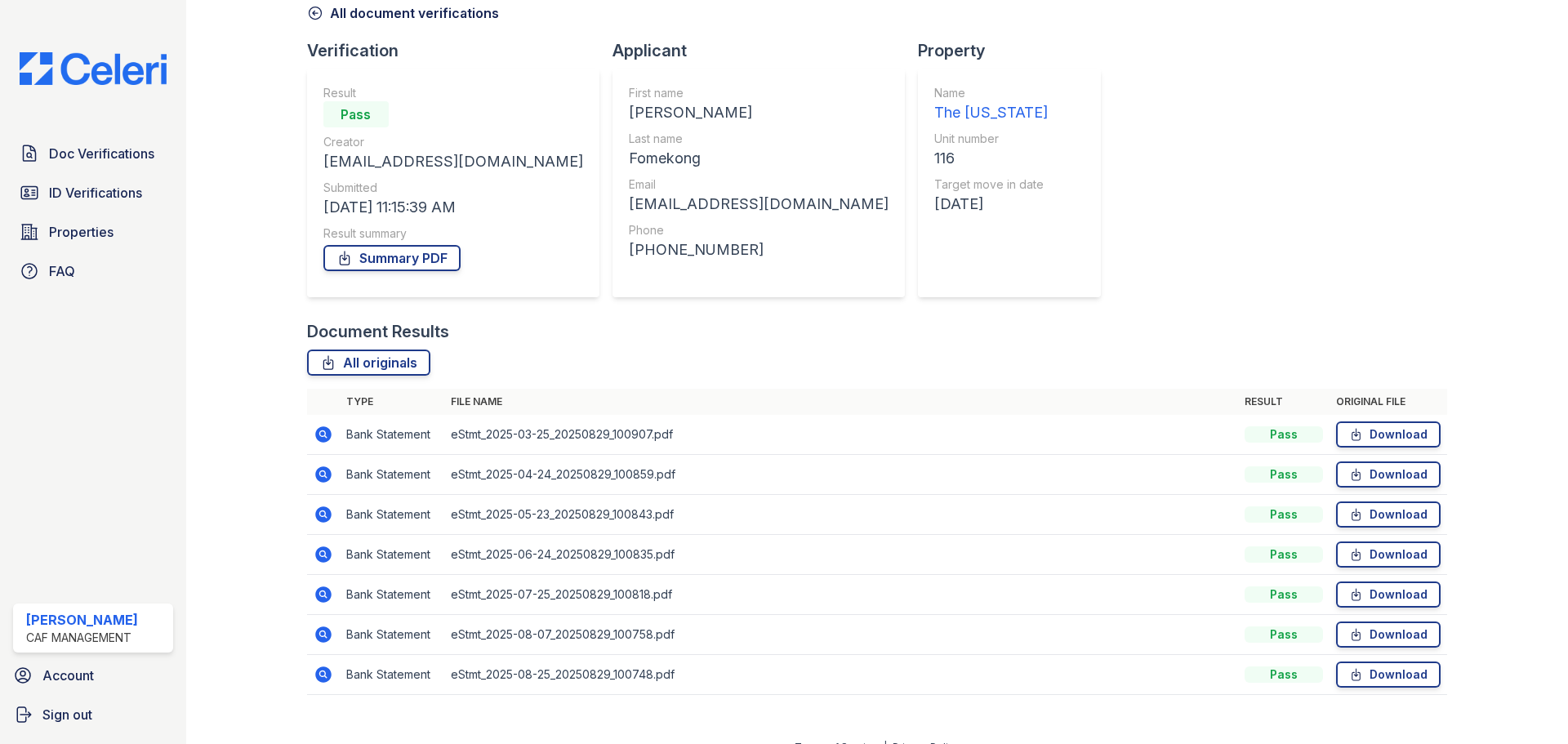
click at [323, 476] on icon at bounding box center [323, 474] width 20 height 20
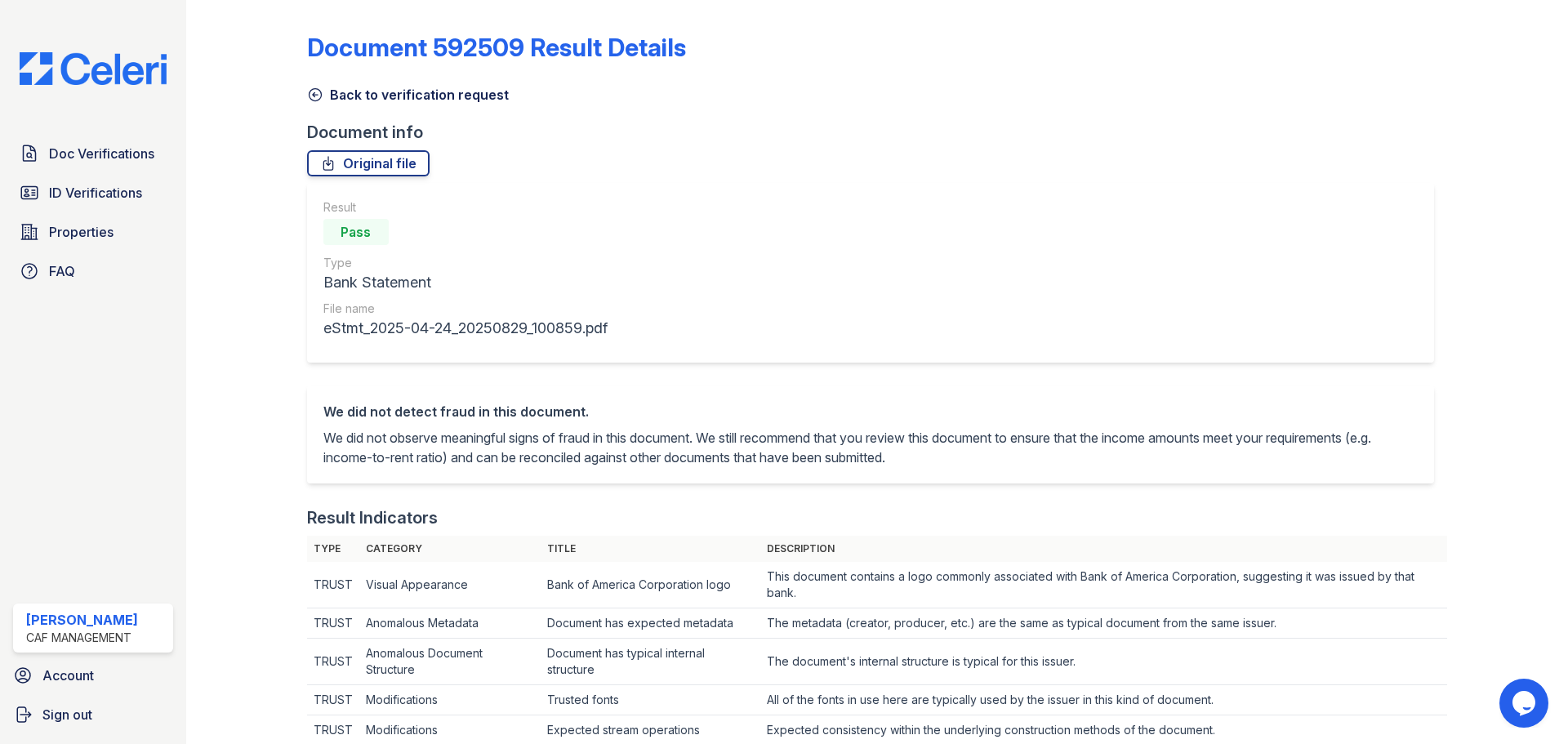
click at [312, 94] on icon at bounding box center [314, 95] width 12 height 12
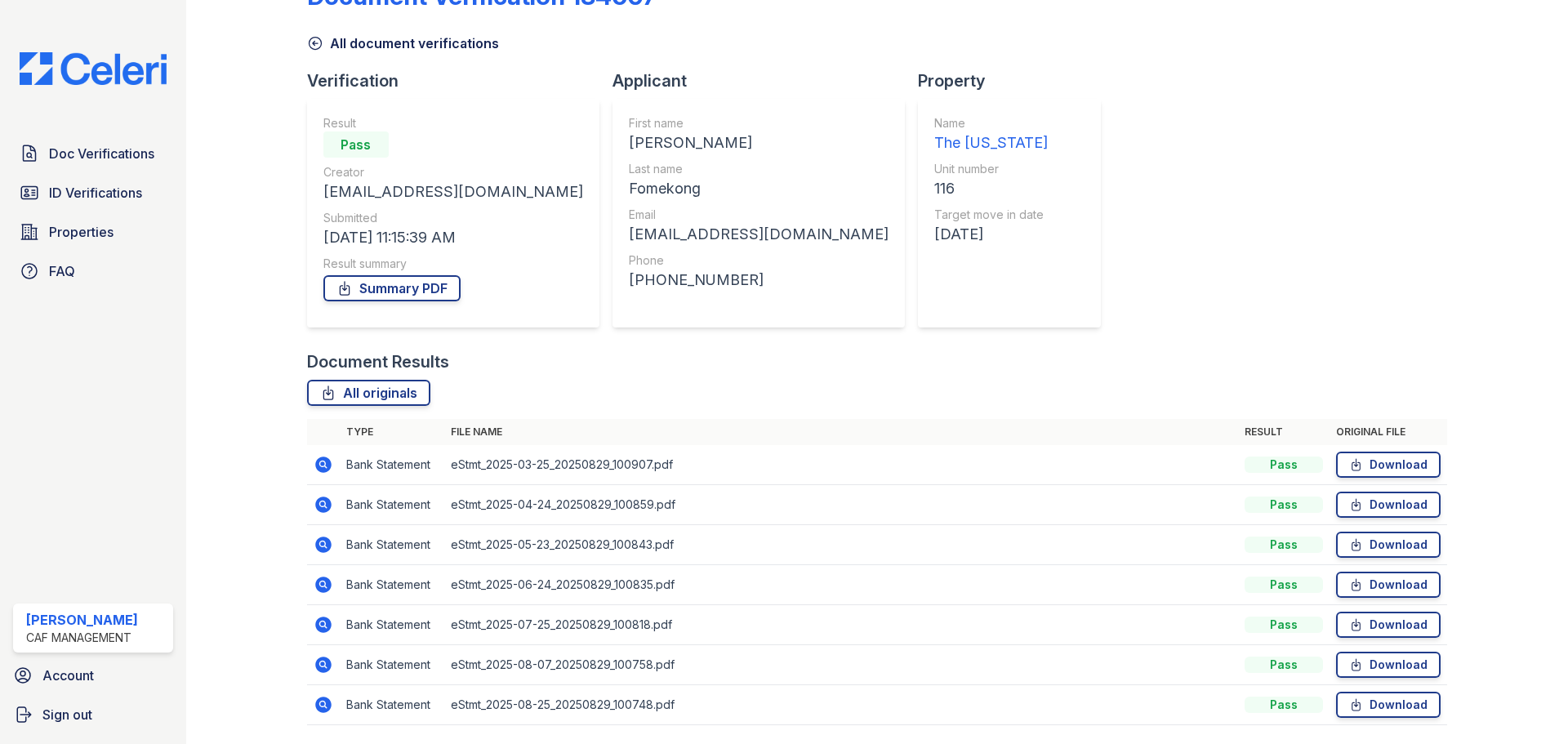
scroll to position [104, 0]
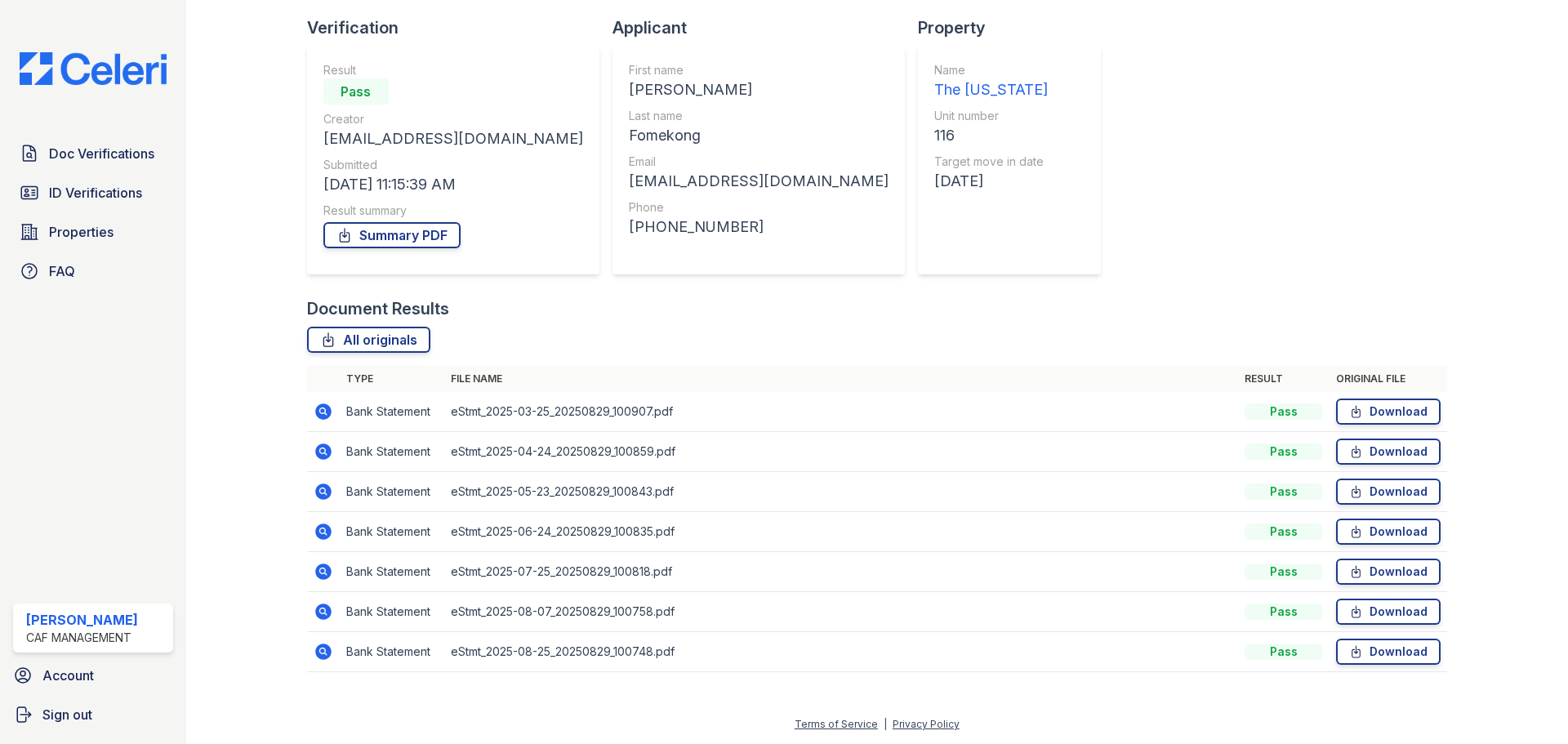
click at [324, 491] on icon at bounding box center [323, 491] width 20 height 20
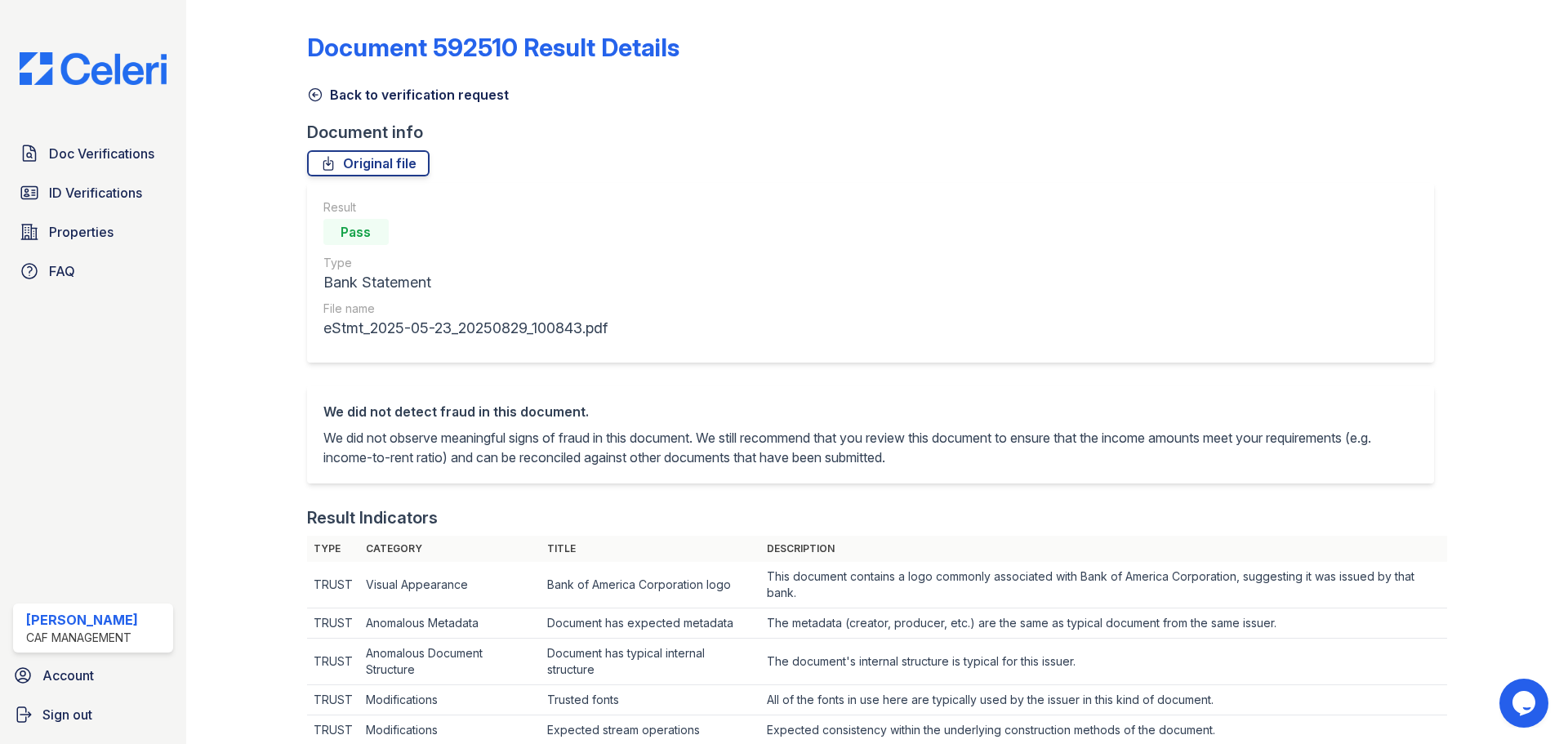
click at [317, 96] on icon at bounding box center [314, 95] width 16 height 16
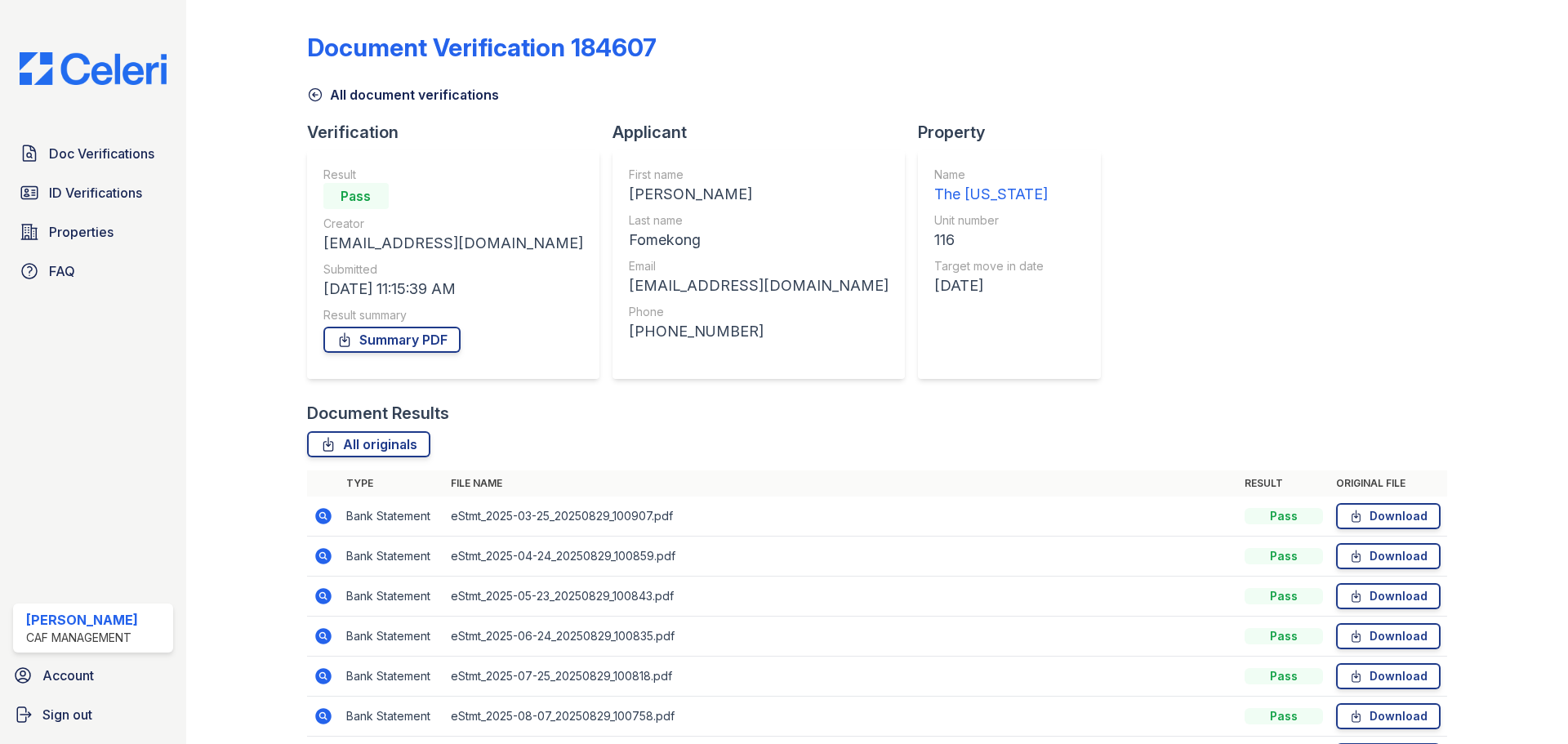
click at [324, 635] on icon at bounding box center [323, 635] width 20 height 20
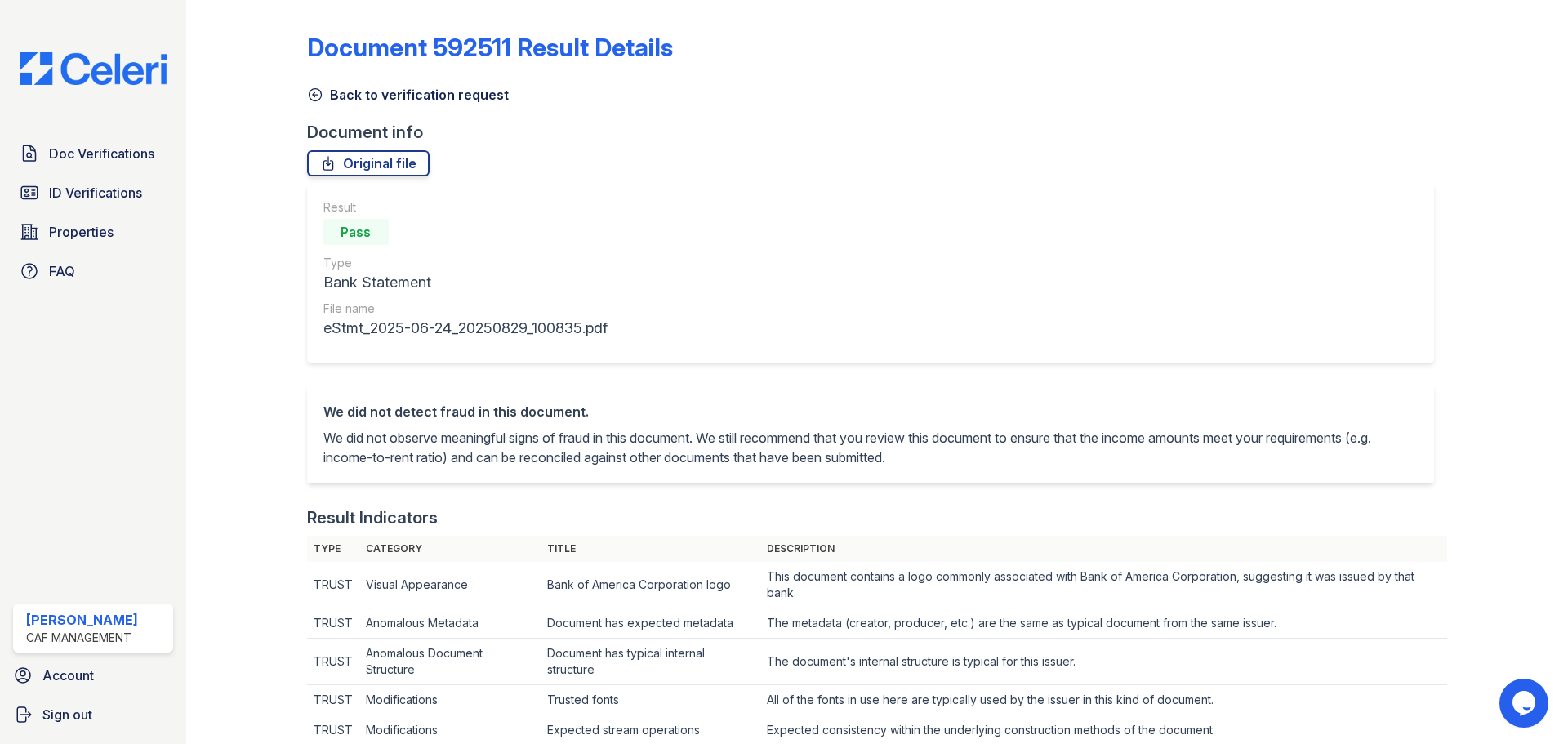
click at [316, 90] on icon at bounding box center [314, 95] width 16 height 16
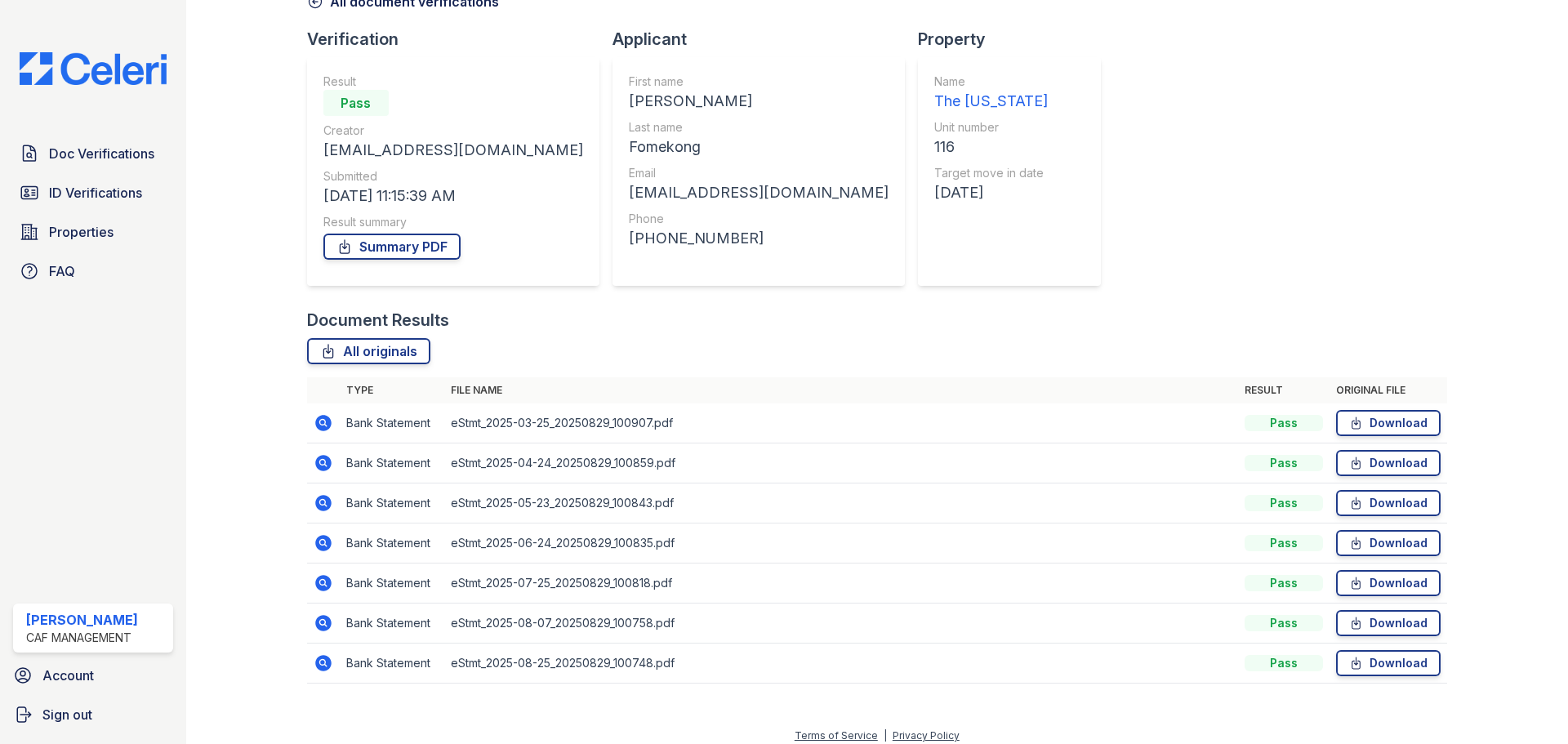
scroll to position [104, 0]
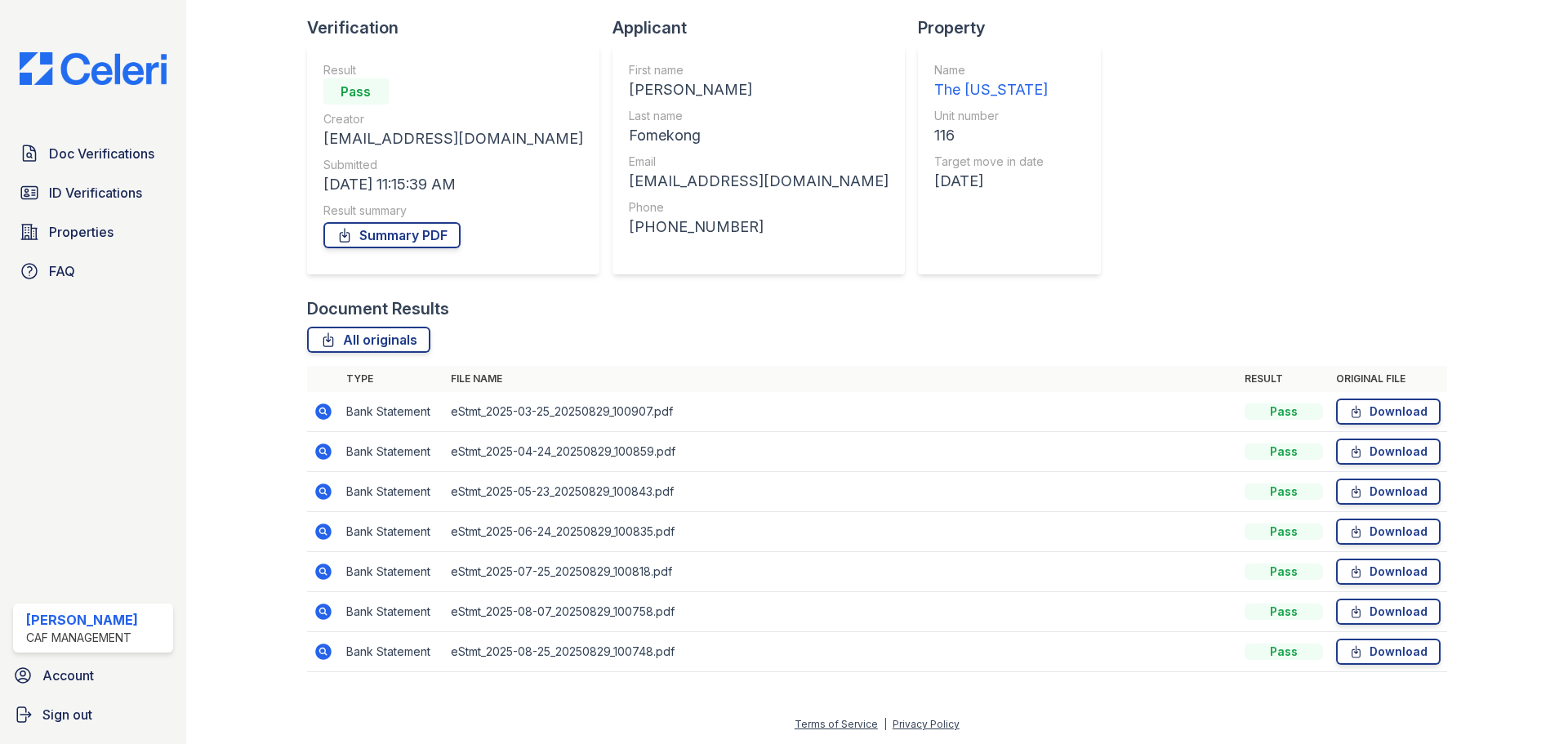
click at [317, 613] on icon at bounding box center [323, 611] width 16 height 16
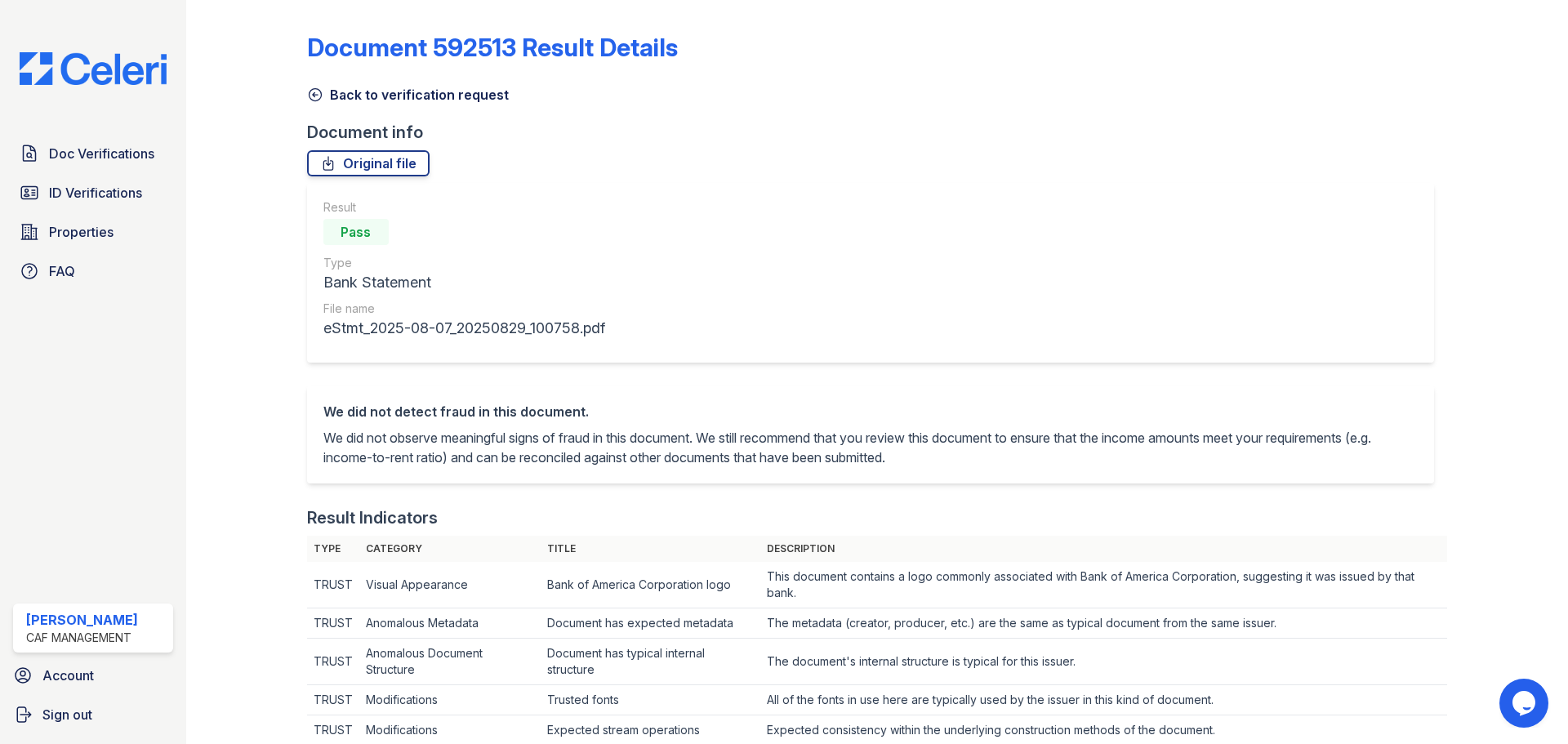
click at [312, 96] on icon at bounding box center [314, 95] width 12 height 12
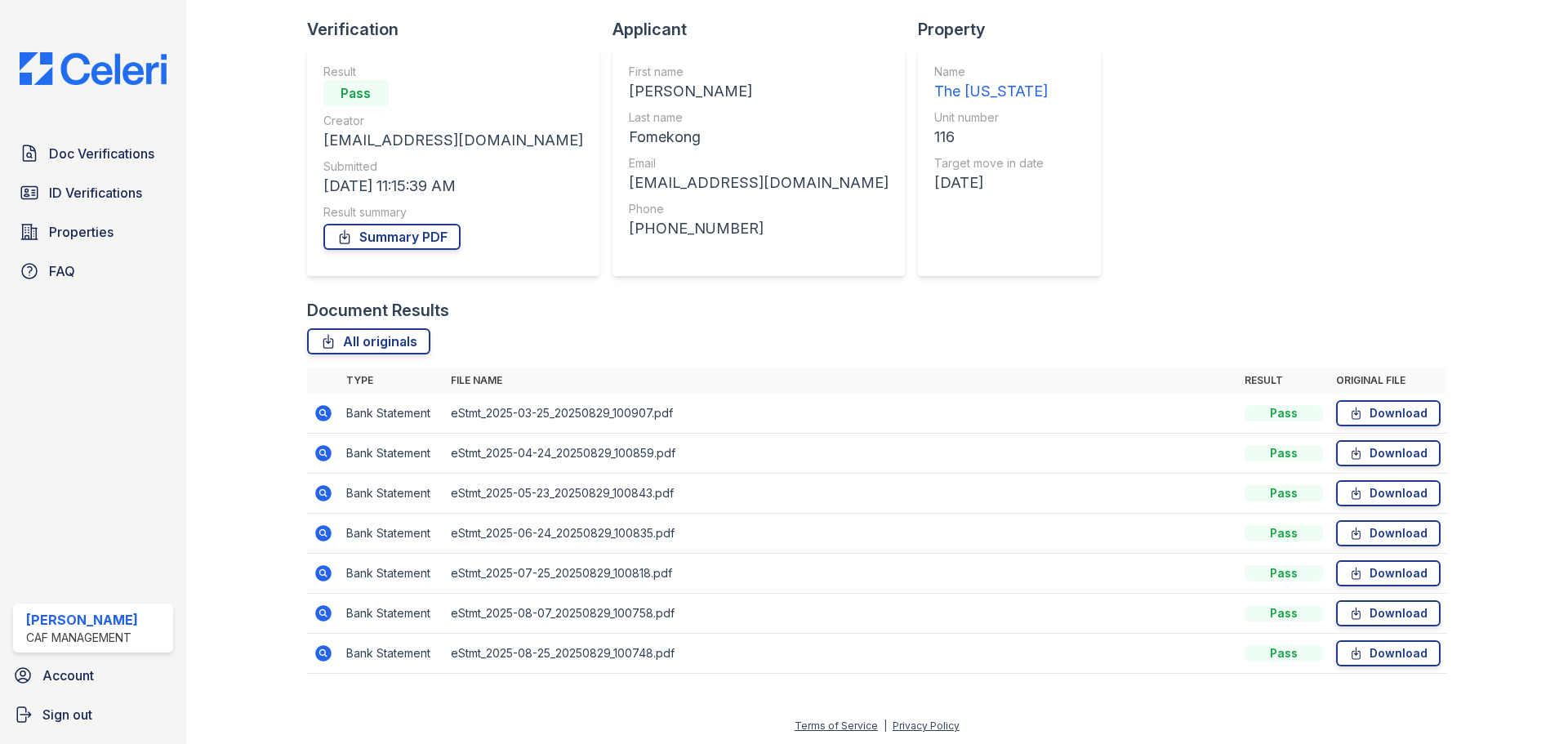
scroll to position [104, 0]
click at [324, 654] on icon at bounding box center [323, 650] width 16 height 16
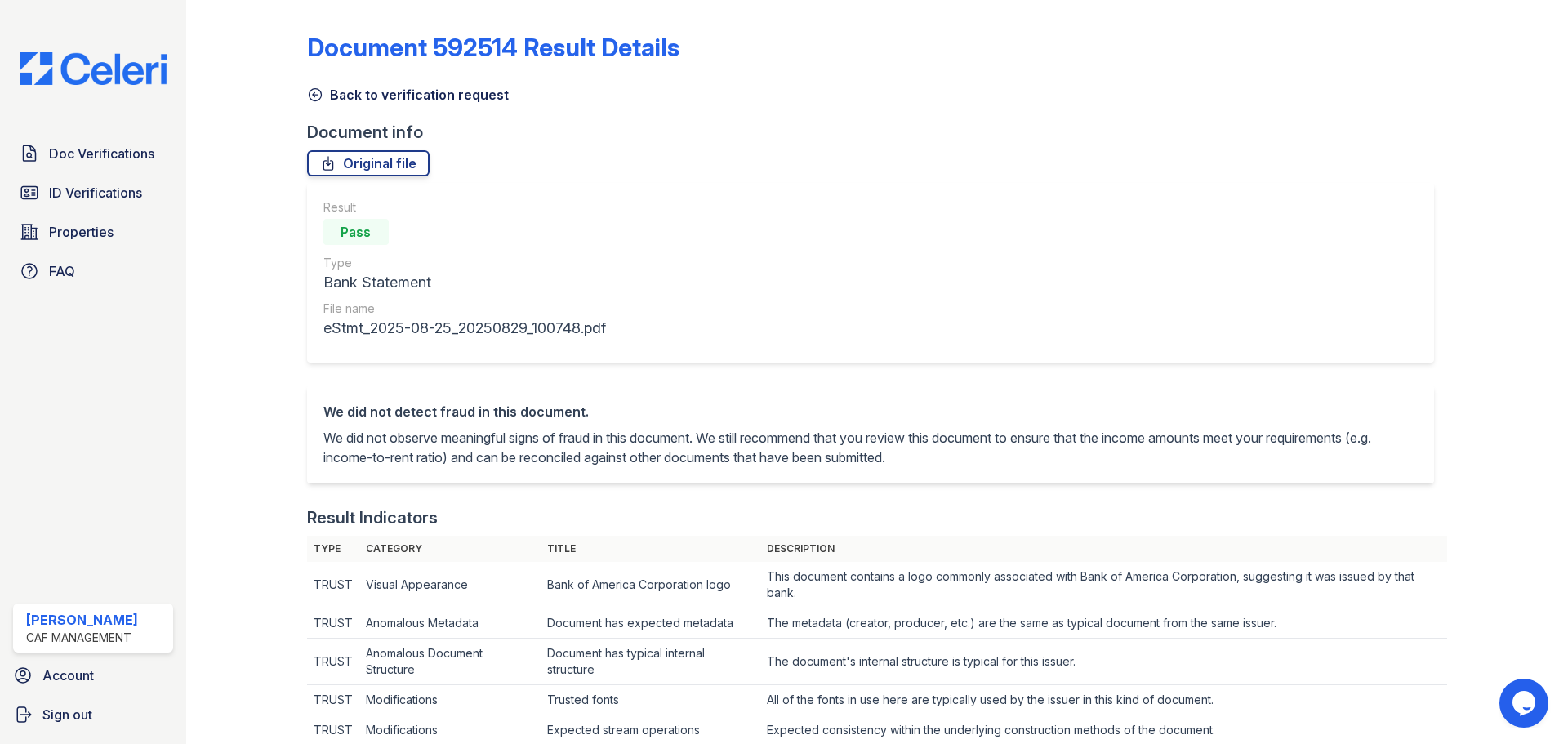
click at [315, 90] on icon at bounding box center [314, 95] width 16 height 16
